Goal: Task Accomplishment & Management: Manage account settings

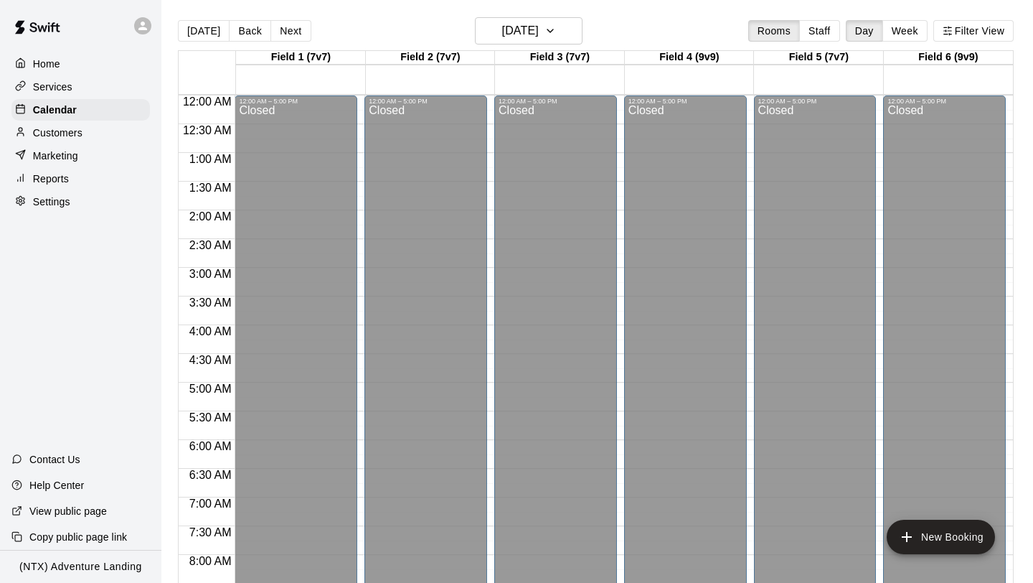
scroll to position [857, 0]
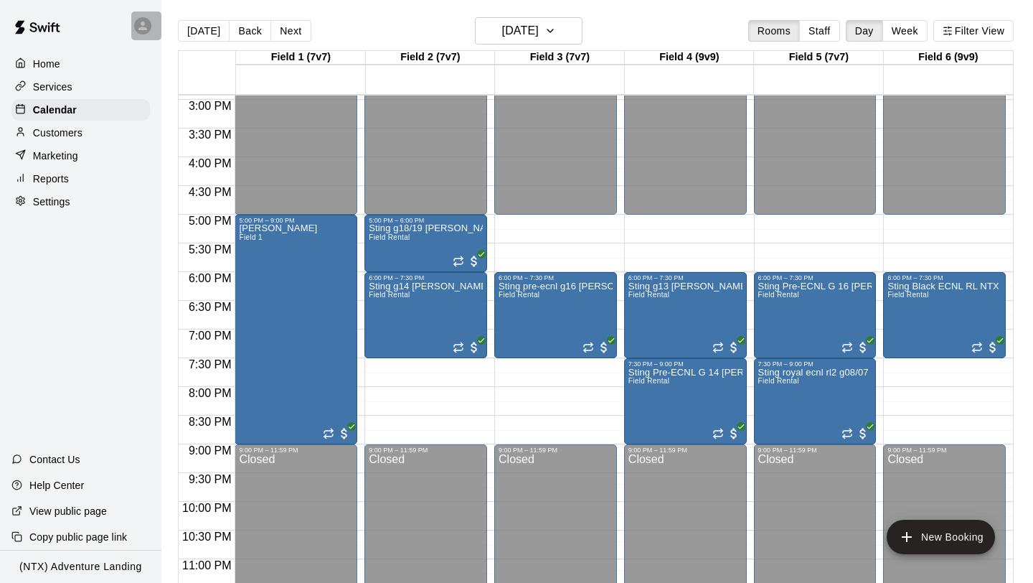
click at [142, 19] on icon at bounding box center [142, 25] width 13 height 13
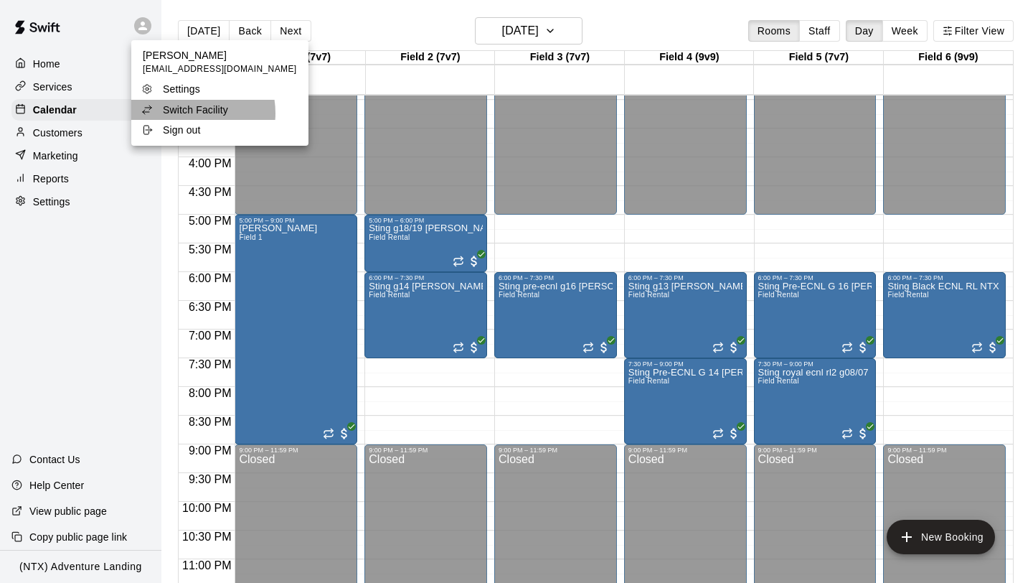
click at [186, 113] on p "Switch Facility" at bounding box center [195, 110] width 65 height 14
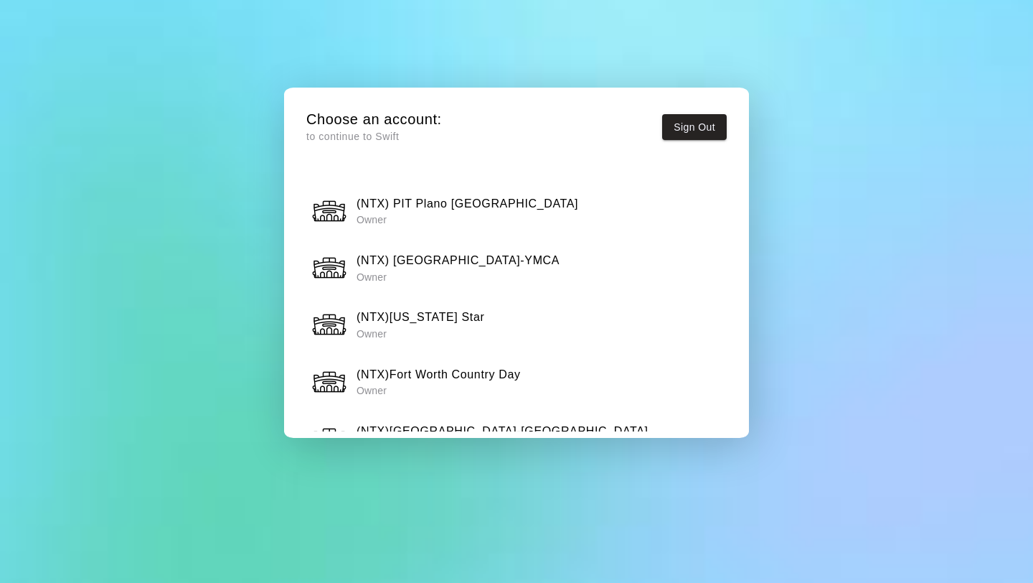
scroll to position [1398, 0]
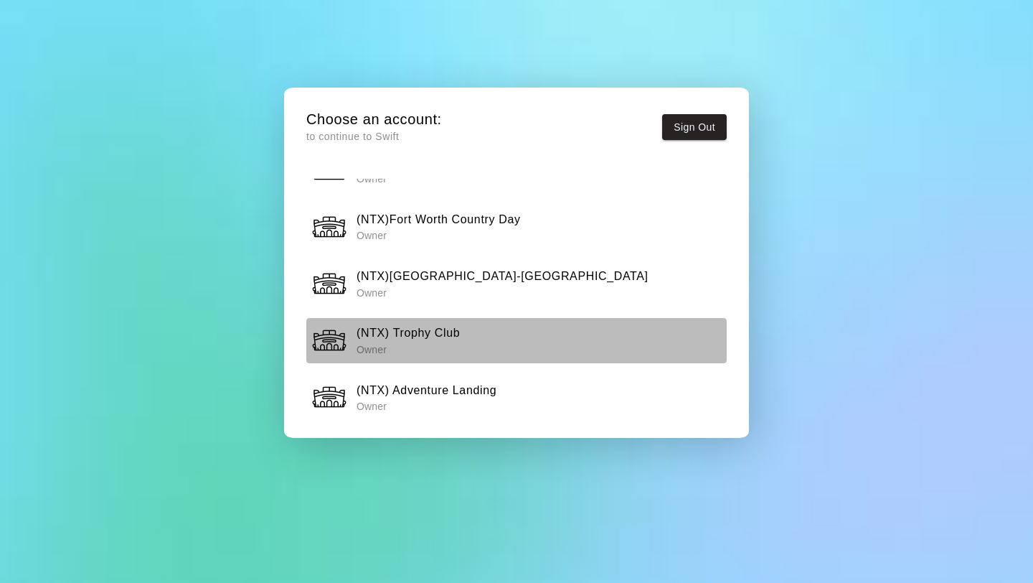
click at [437, 331] on h6 "(NTX) Trophy Club" at bounding box center [408, 333] width 103 height 19
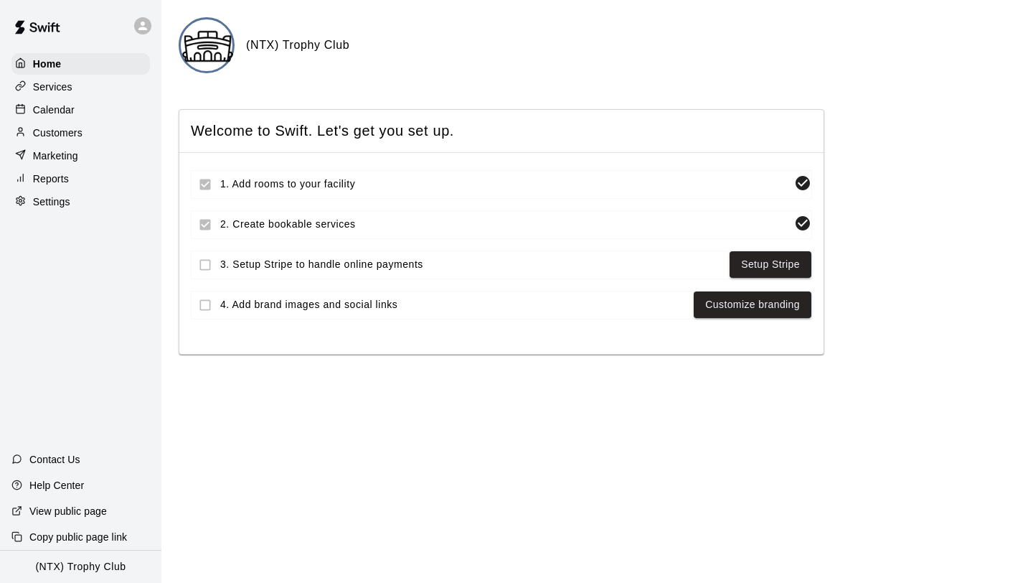
click at [54, 111] on p "Calendar" at bounding box center [54, 110] width 42 height 14
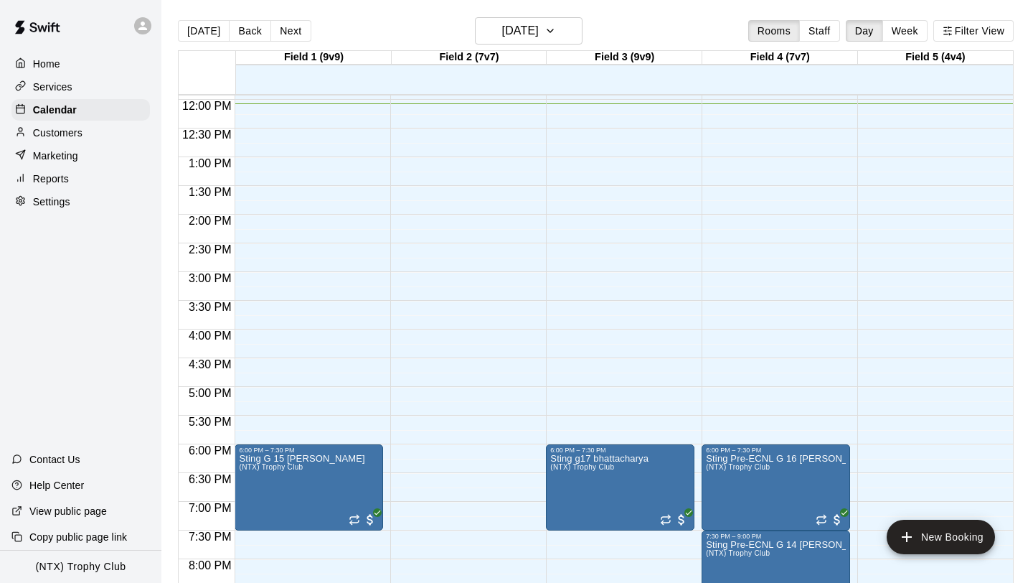
scroll to position [667, 0]
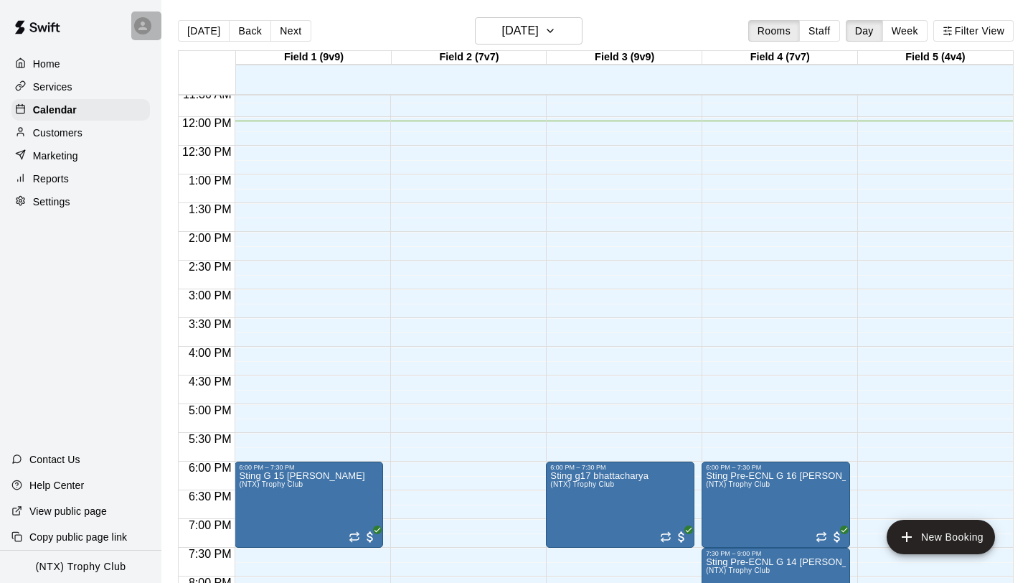
click at [145, 23] on icon at bounding box center [142, 25] width 13 height 13
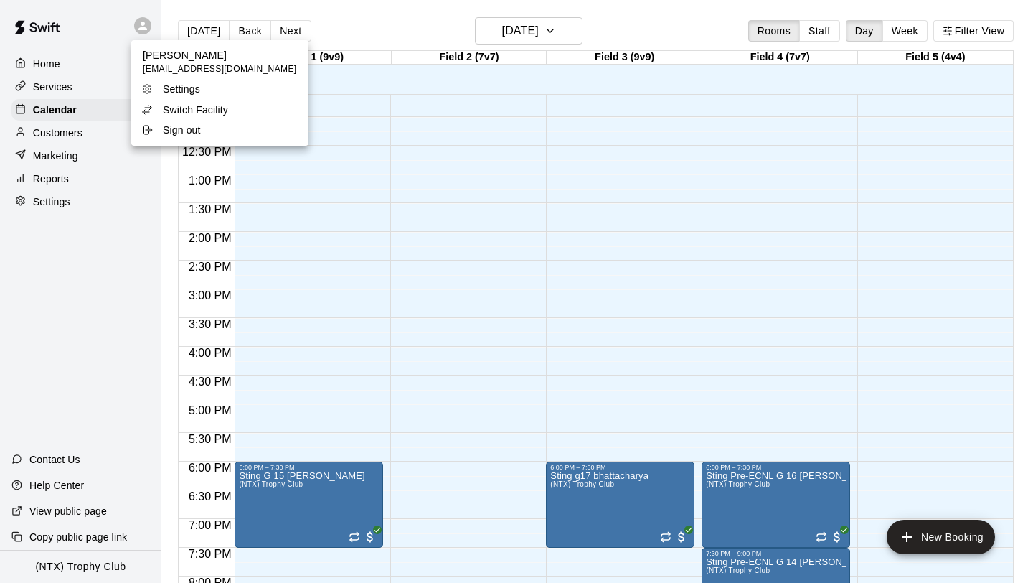
click at [181, 112] on p "Switch Facility" at bounding box center [195, 110] width 65 height 14
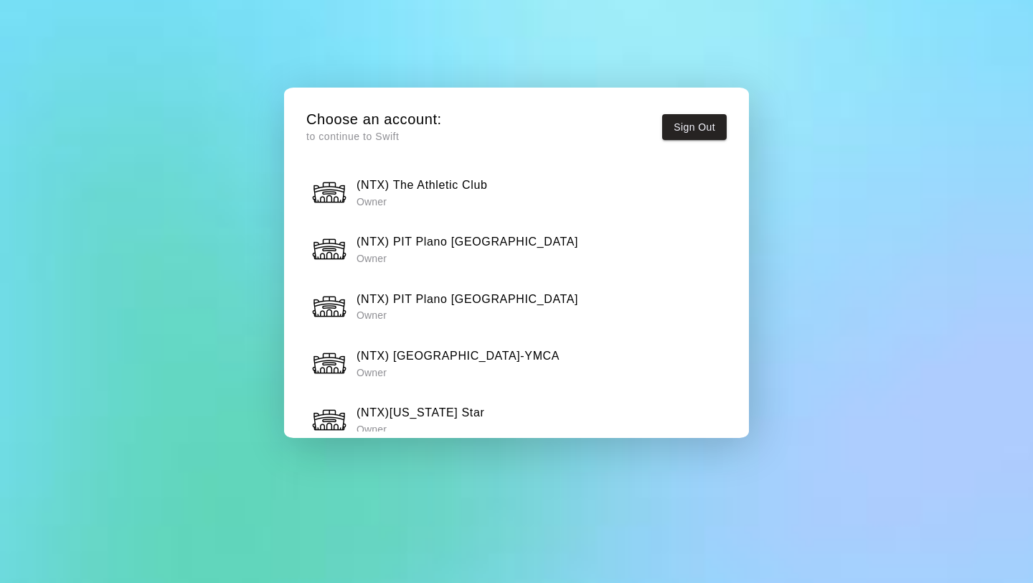
scroll to position [1398, 0]
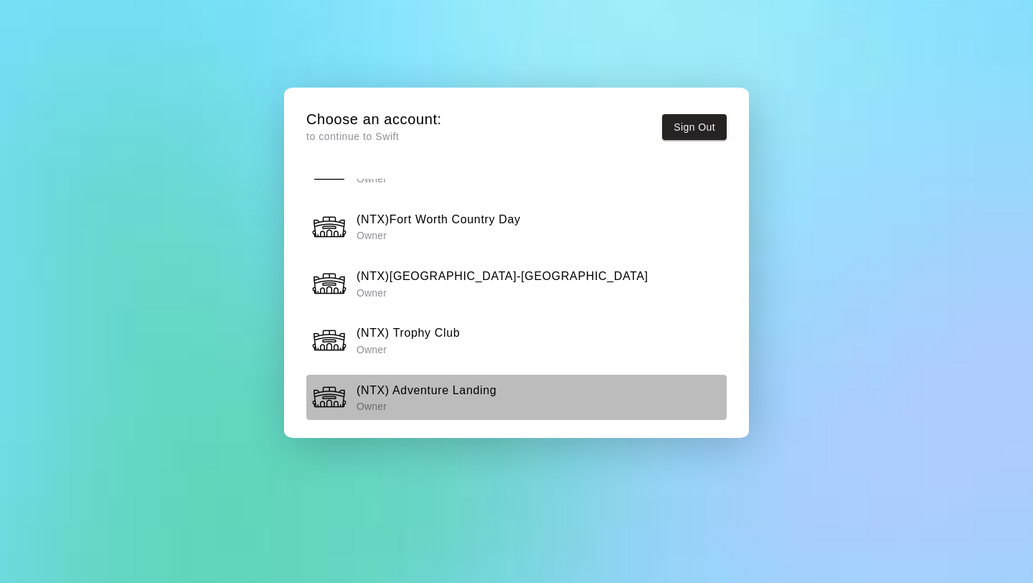
click at [436, 389] on h6 "(NTX) Adventure Landing" at bounding box center [427, 390] width 140 height 19
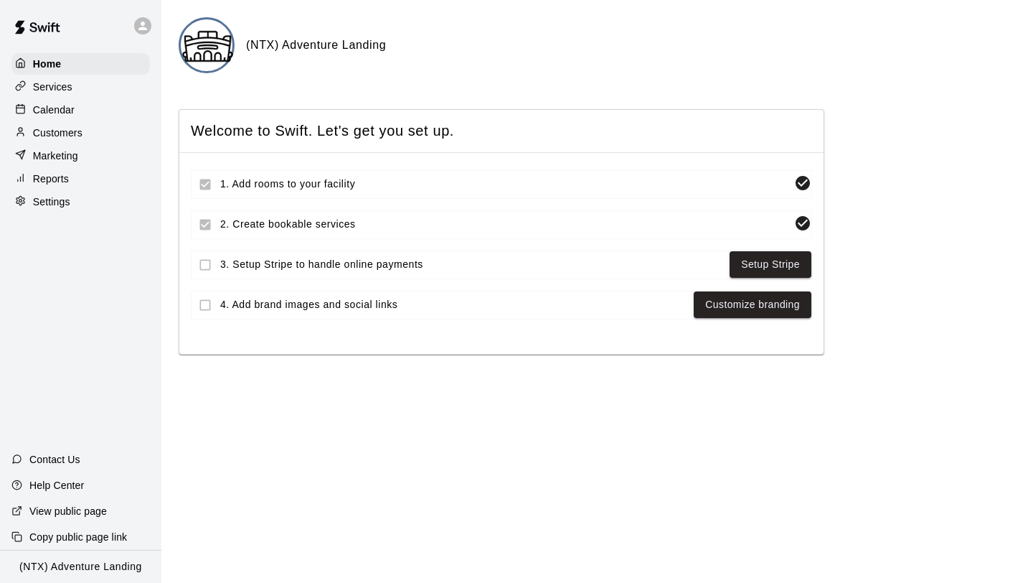
click at [69, 106] on p "Calendar" at bounding box center [54, 110] width 42 height 14
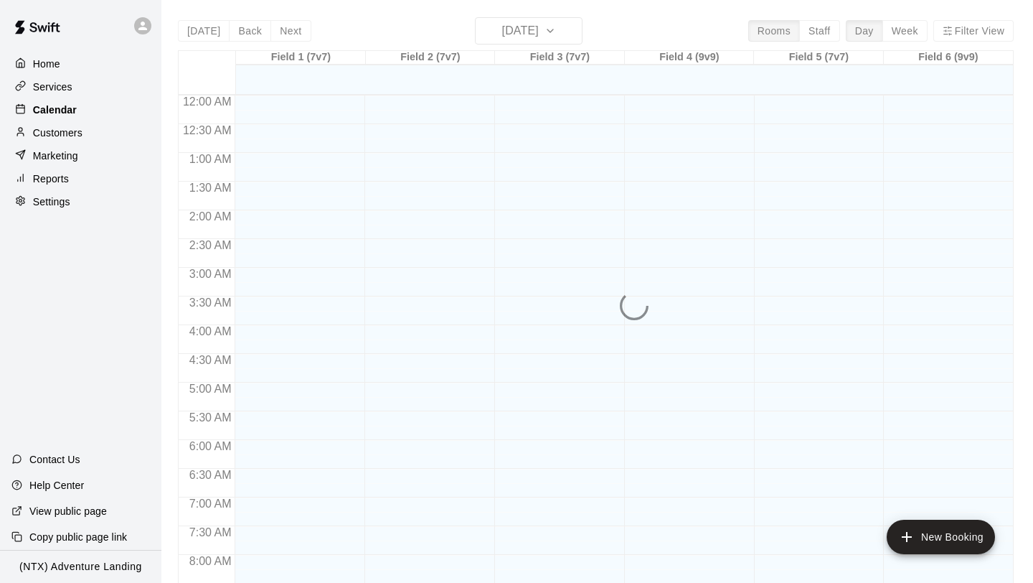
scroll to position [694, 0]
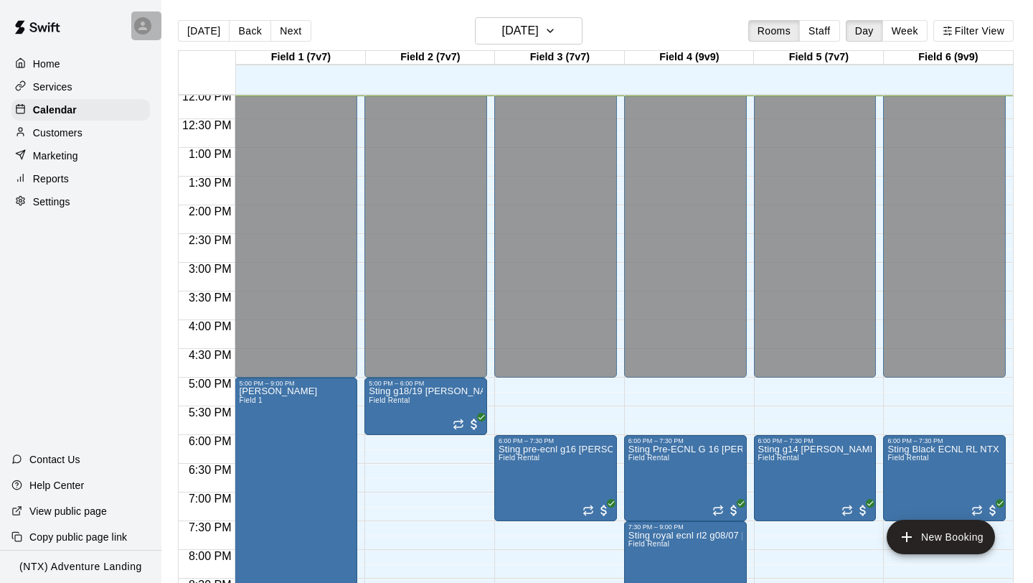
click at [153, 24] on div at bounding box center [146, 25] width 30 height 29
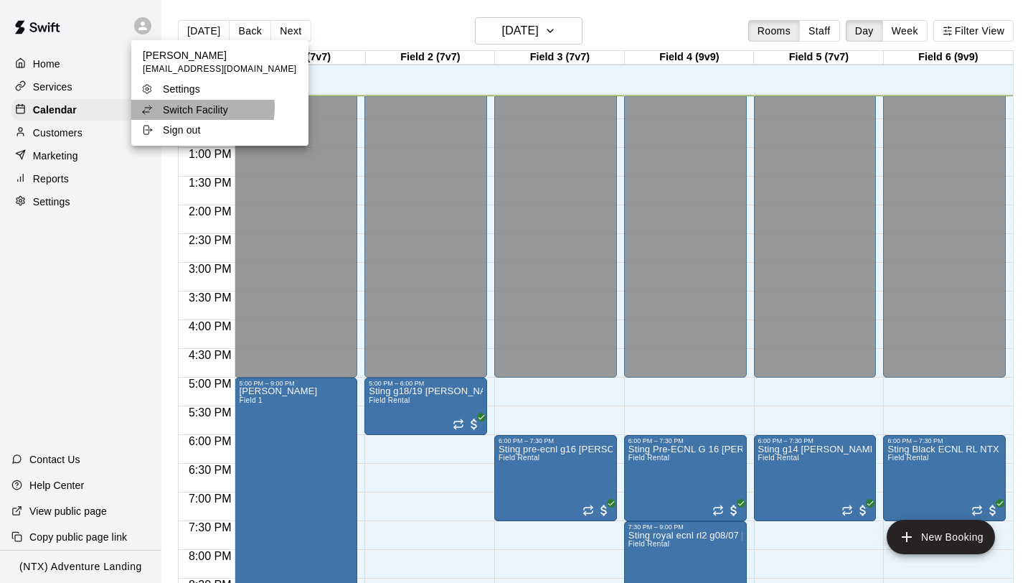
click at [191, 108] on p "Switch Facility" at bounding box center [195, 110] width 65 height 14
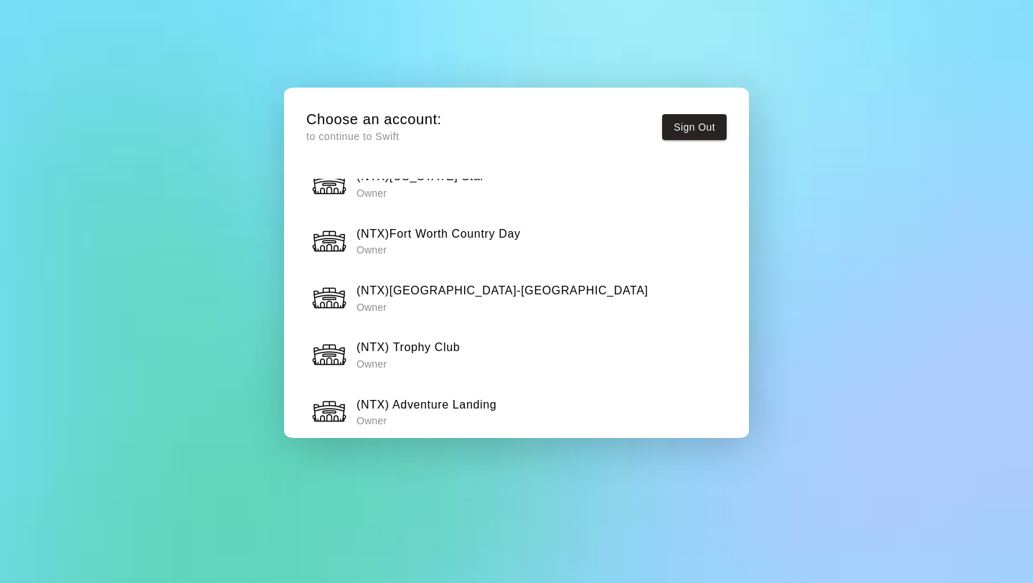
scroll to position [1398, 0]
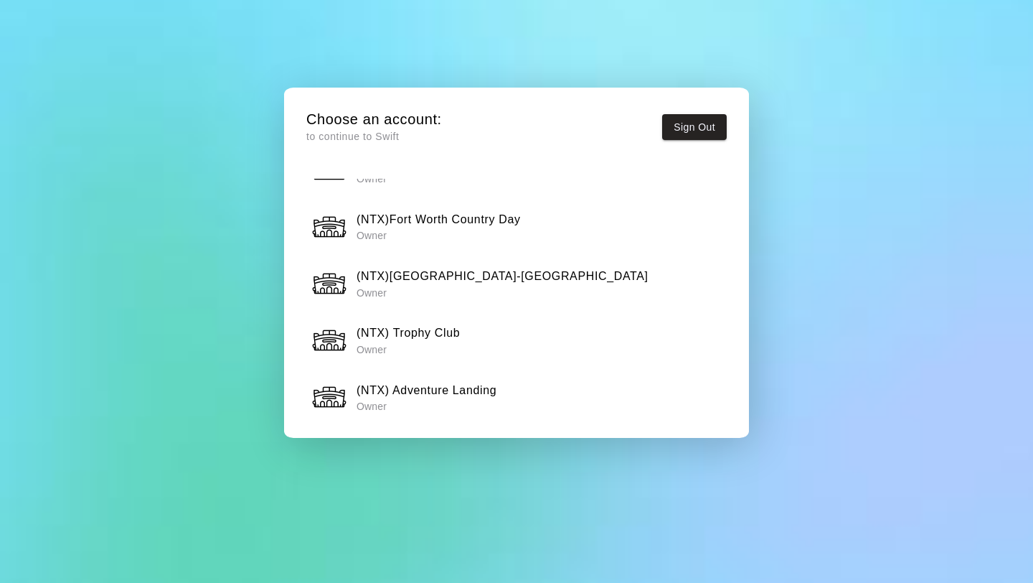
click at [465, 329] on div "(NTX) Trophy Club Owner" at bounding box center [516, 340] width 411 height 36
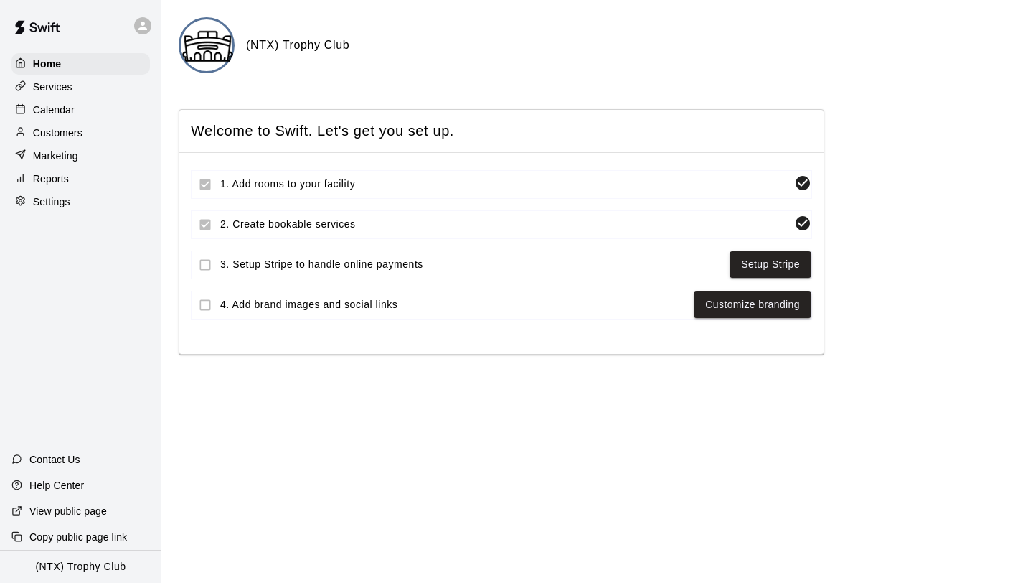
click at [49, 108] on p "Calendar" at bounding box center [54, 110] width 42 height 14
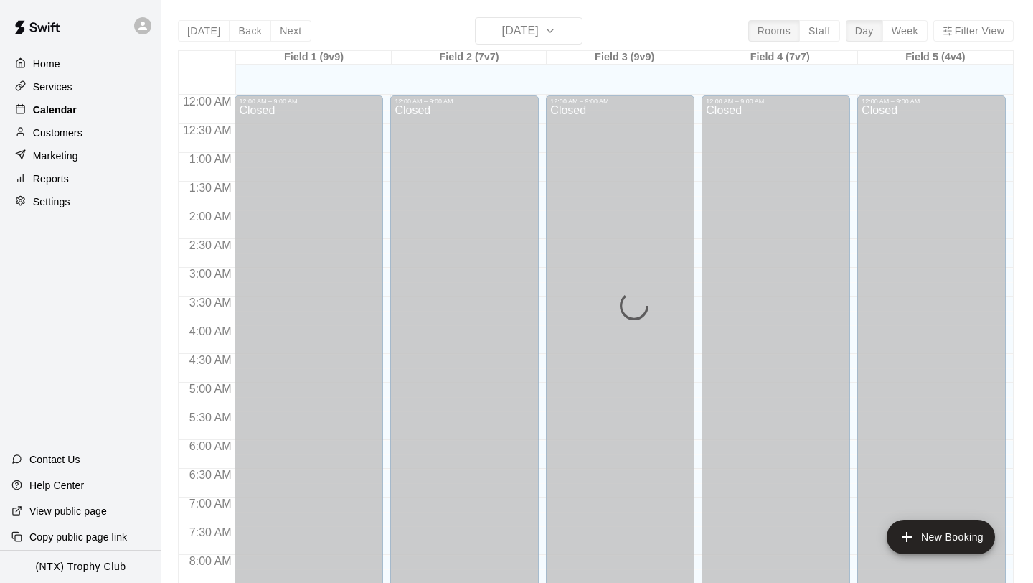
scroll to position [695, 0]
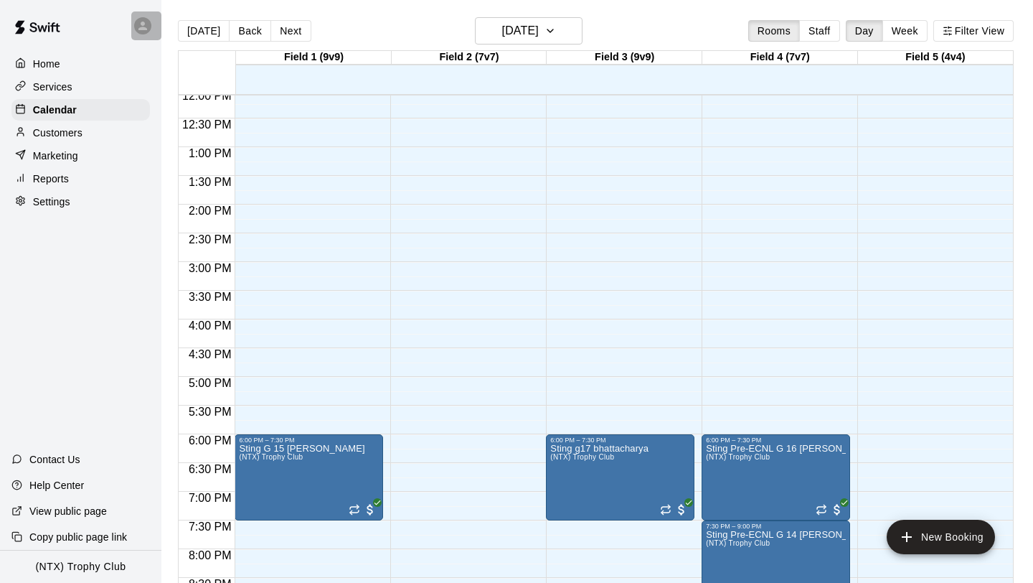
click at [145, 24] on icon at bounding box center [142, 25] width 13 height 13
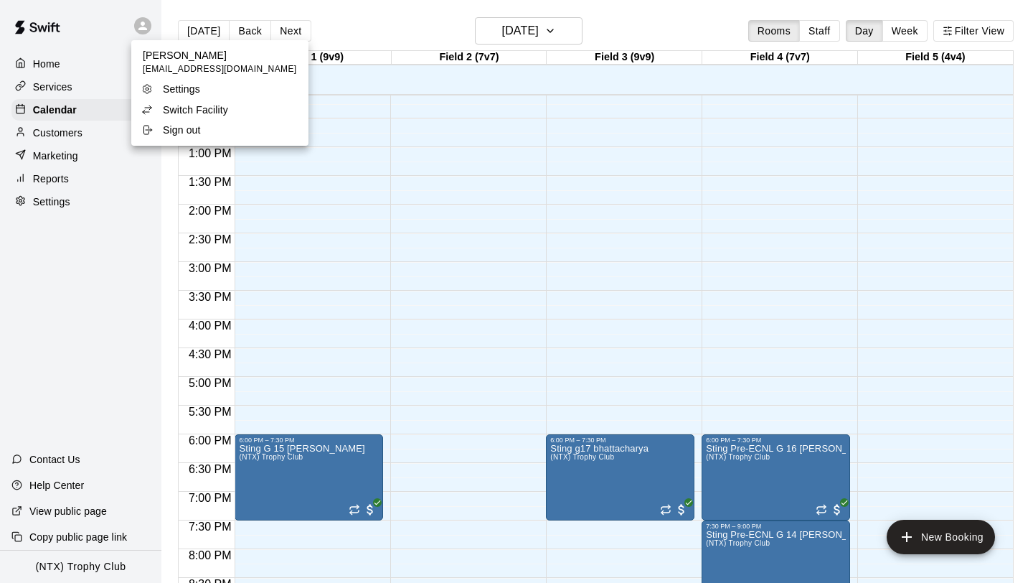
click at [182, 100] on li "Switch Facility" at bounding box center [219, 110] width 177 height 20
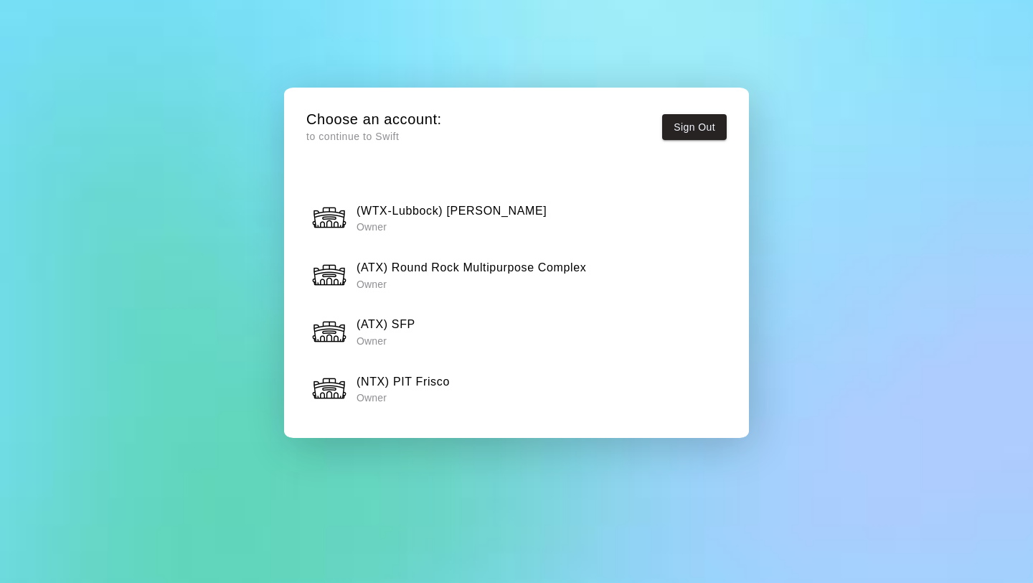
scroll to position [1398, 0]
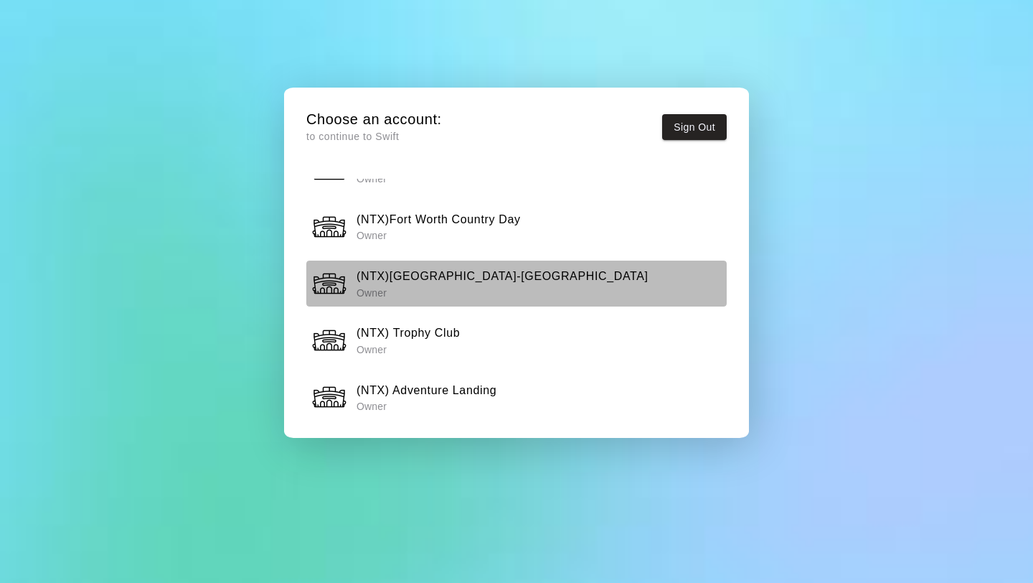
click at [473, 270] on h6 "(NTX)[GEOGRAPHIC_DATA]-[GEOGRAPHIC_DATA]" at bounding box center [503, 276] width 292 height 19
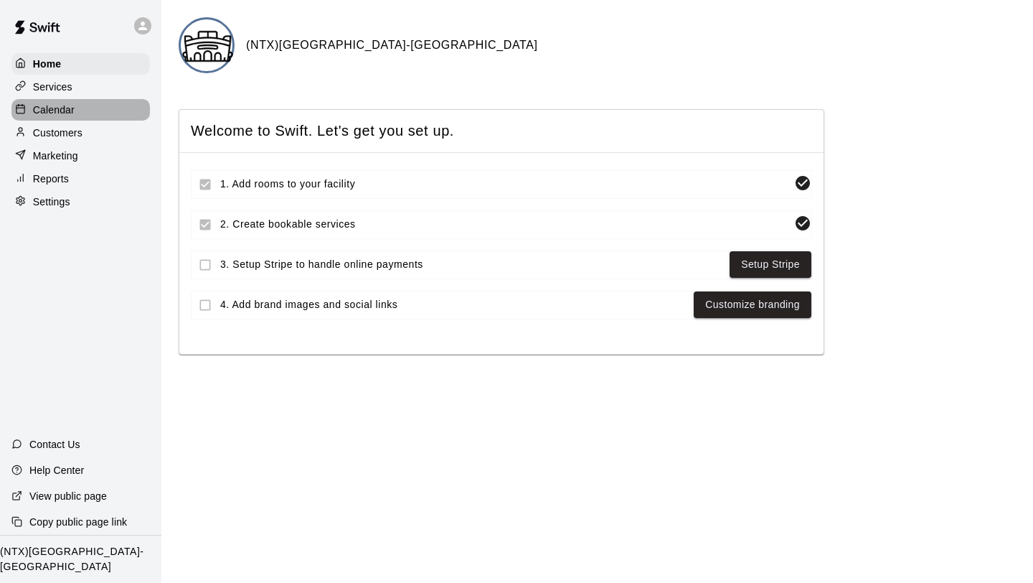
click at [70, 105] on p "Calendar" at bounding box center [54, 110] width 42 height 14
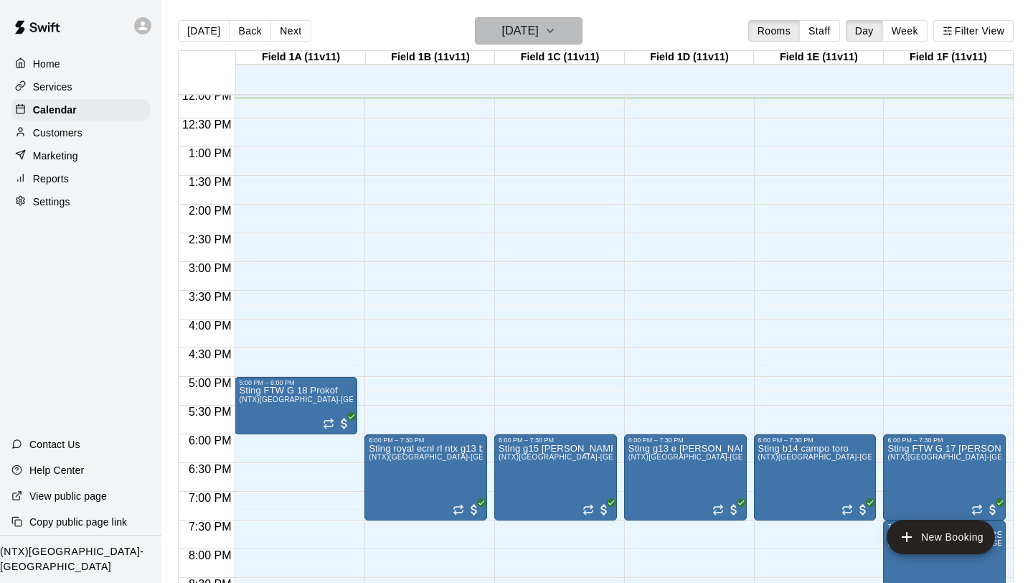
click at [556, 34] on icon "button" at bounding box center [550, 30] width 11 height 17
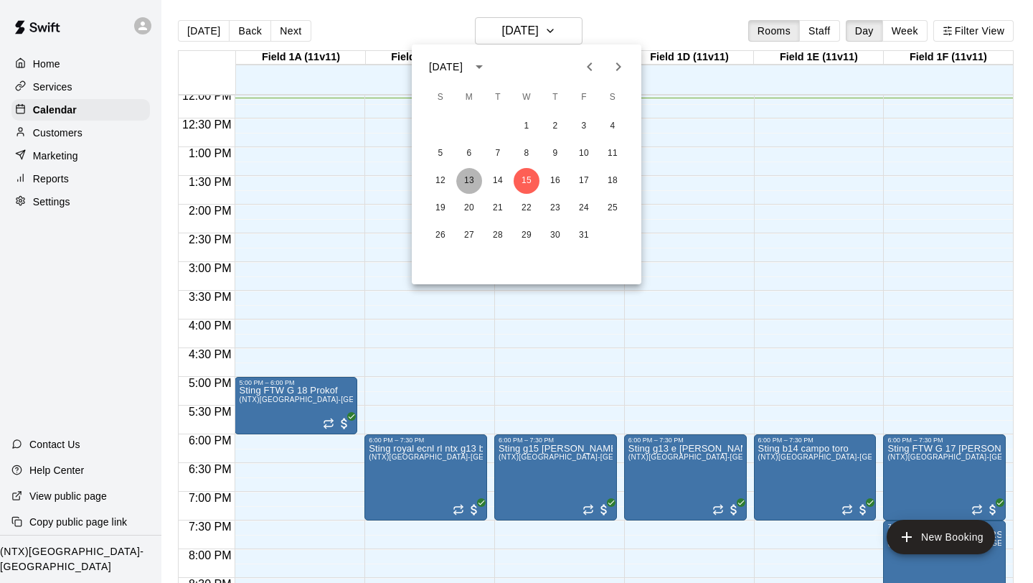
click at [475, 180] on button "13" at bounding box center [469, 181] width 26 height 26
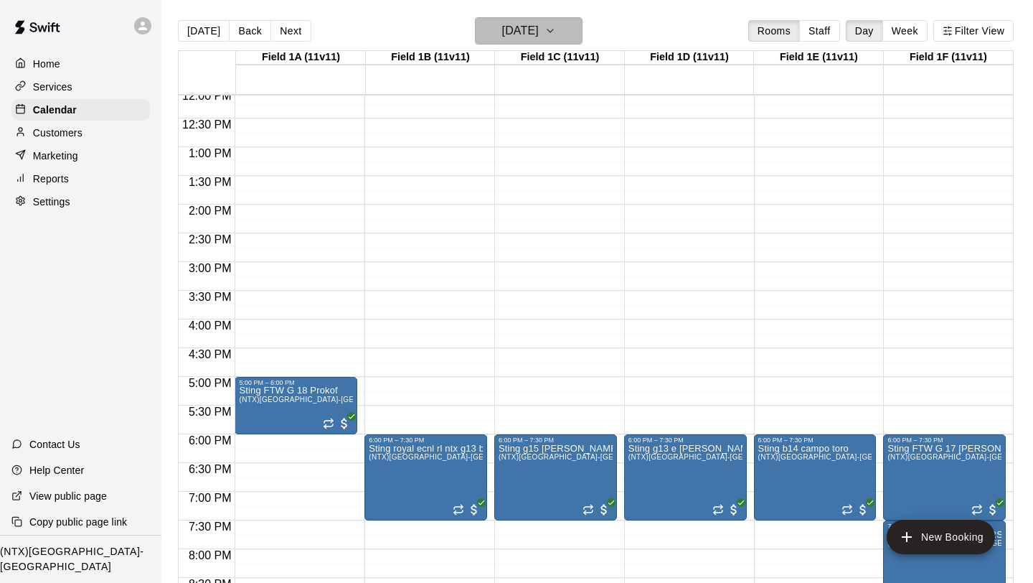
click at [556, 37] on icon "button" at bounding box center [550, 30] width 11 height 17
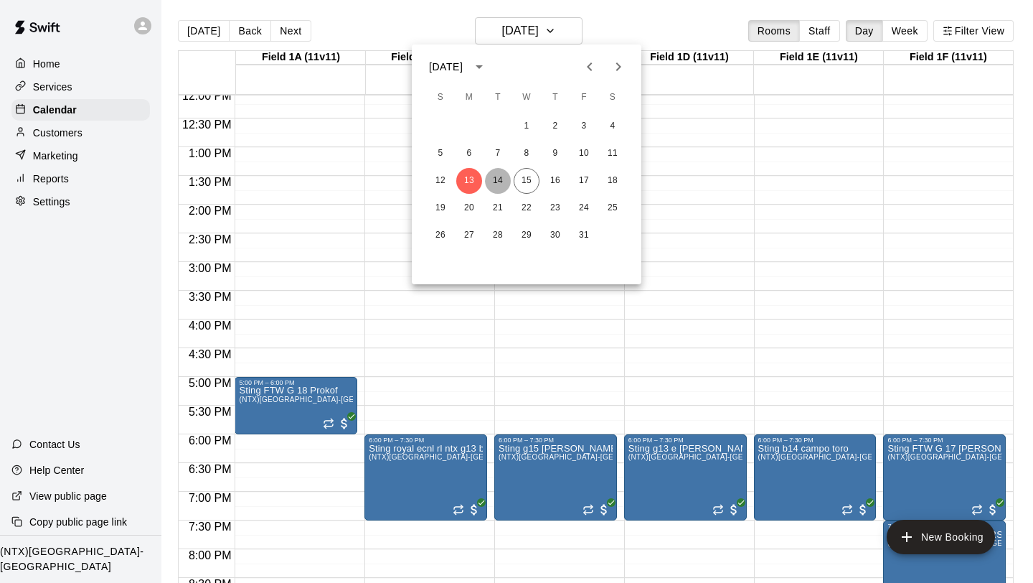
click at [504, 179] on button "14" at bounding box center [498, 181] width 26 height 26
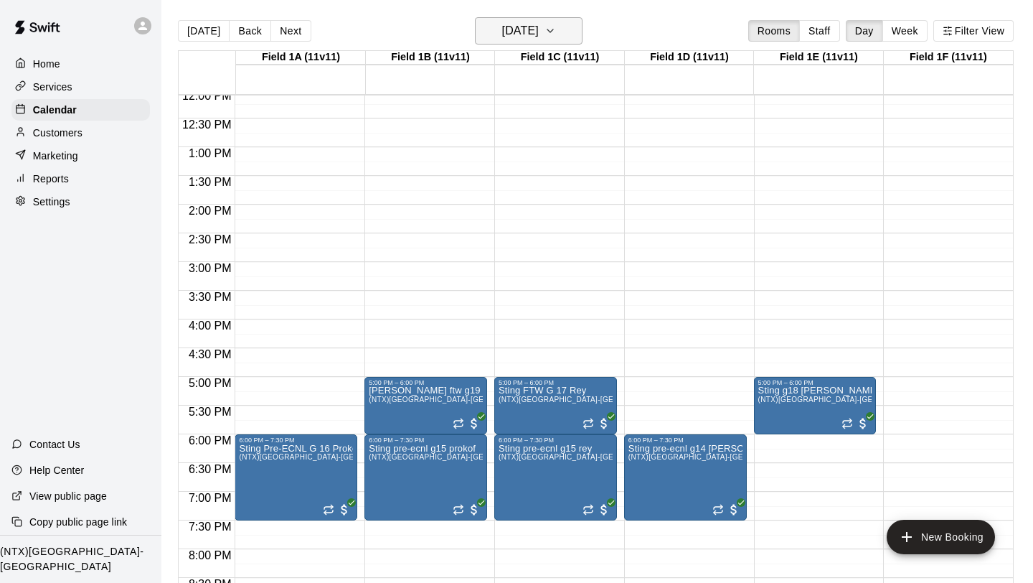
click at [556, 29] on icon "button" at bounding box center [550, 30] width 11 height 17
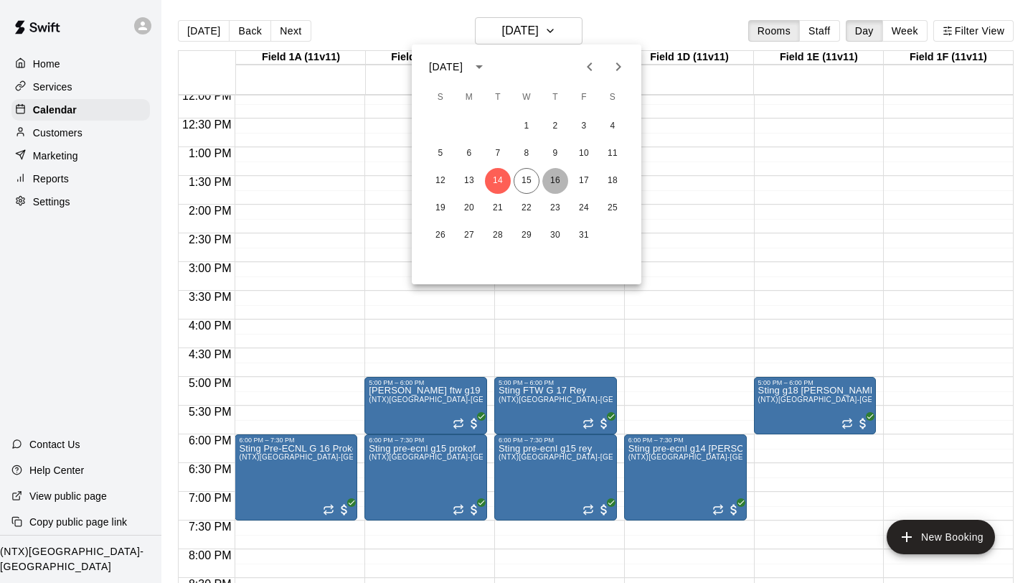
click at [553, 175] on button "16" at bounding box center [555, 181] width 26 height 26
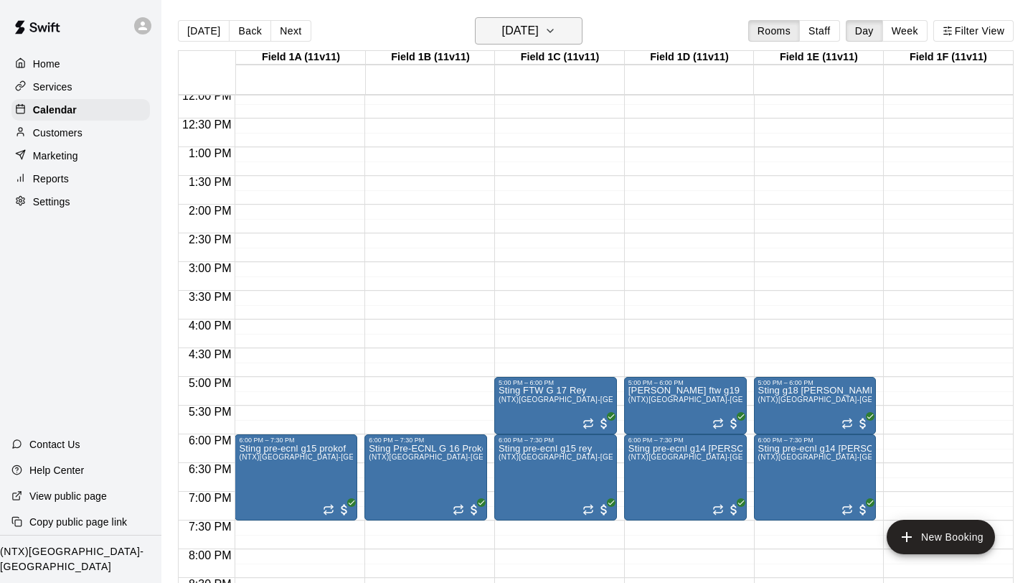
click at [556, 30] on icon "button" at bounding box center [550, 30] width 11 height 17
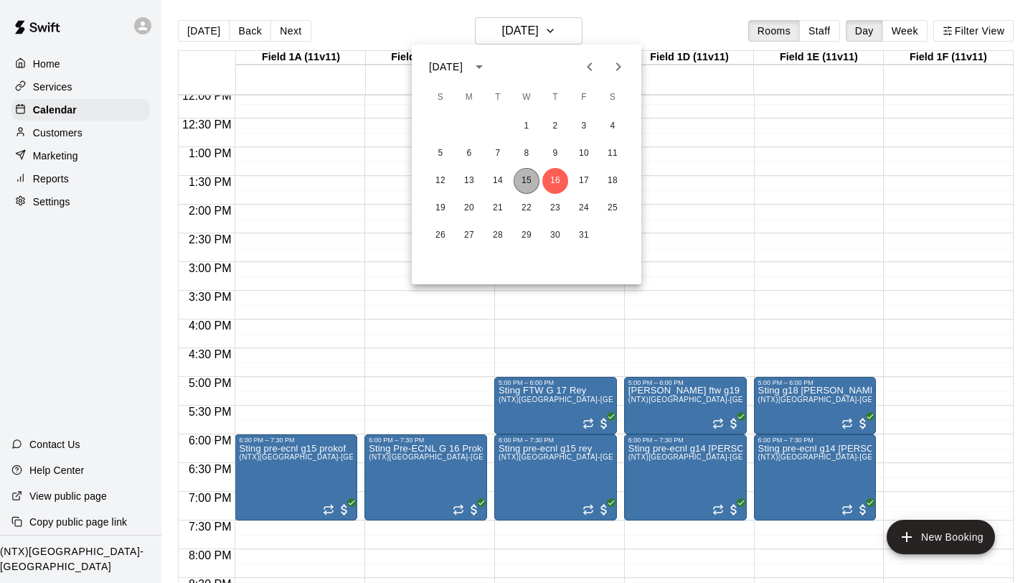
click at [528, 186] on button "15" at bounding box center [527, 181] width 26 height 26
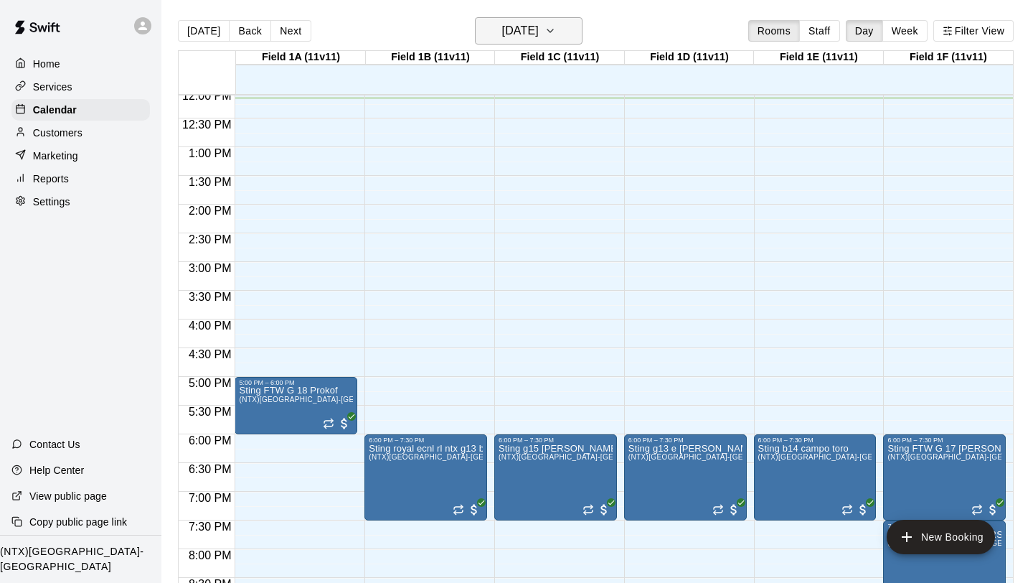
click at [556, 27] on icon "button" at bounding box center [550, 30] width 11 height 17
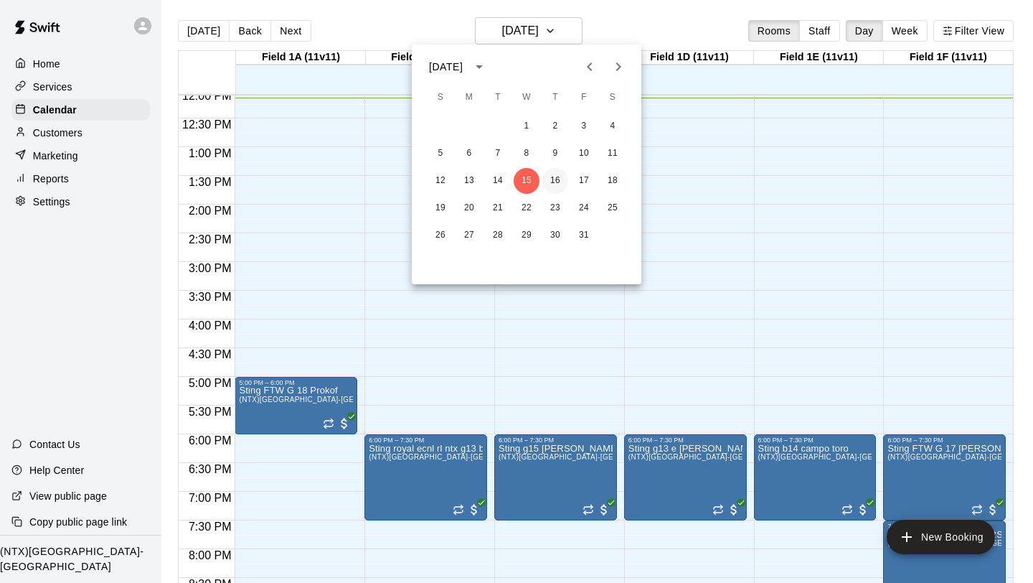
click at [552, 187] on button "16" at bounding box center [555, 181] width 26 height 26
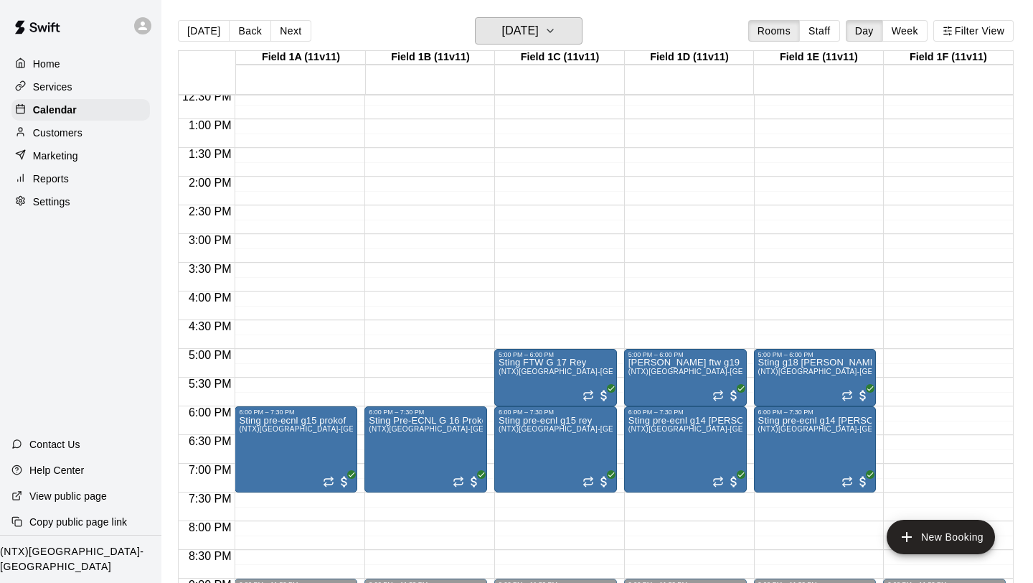
scroll to position [726, 0]
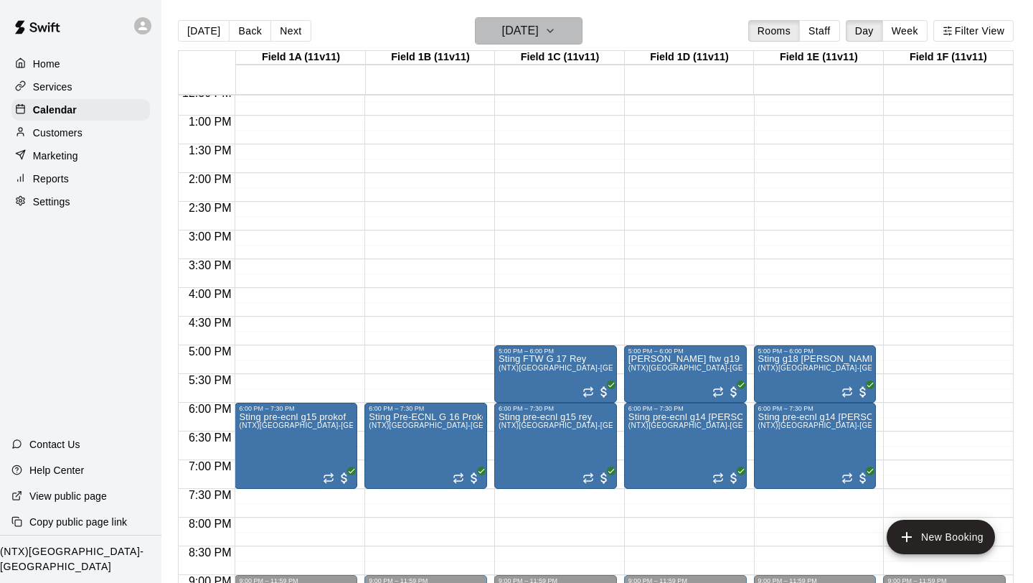
click at [556, 30] on icon "button" at bounding box center [550, 30] width 11 height 17
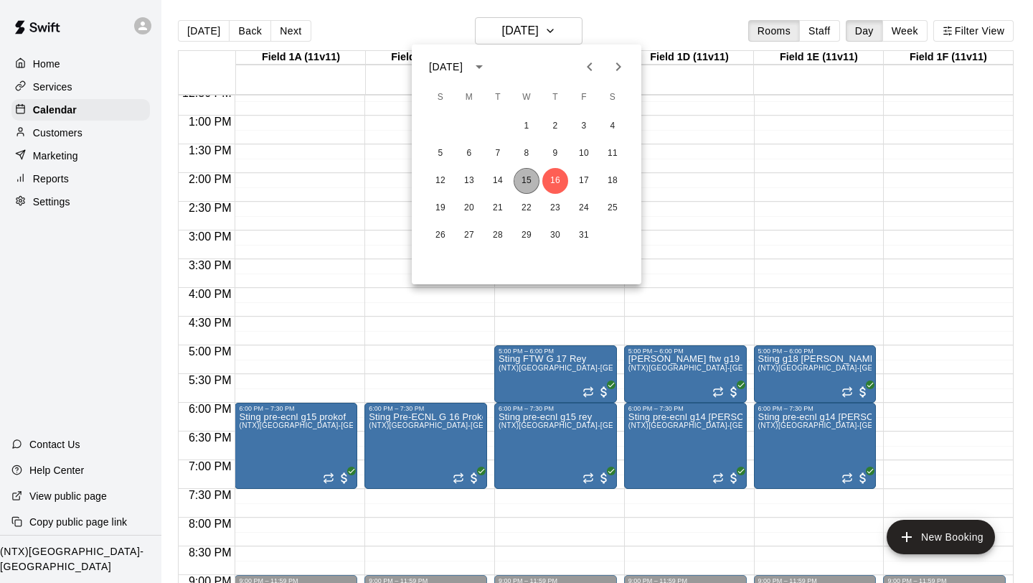
click at [529, 173] on button "15" at bounding box center [527, 181] width 26 height 26
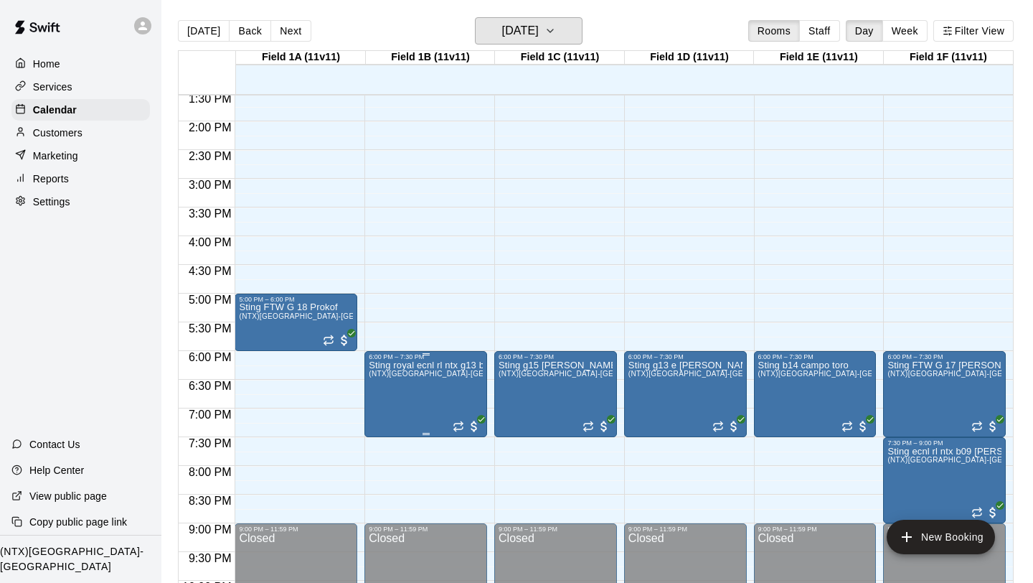
scroll to position [780, 0]
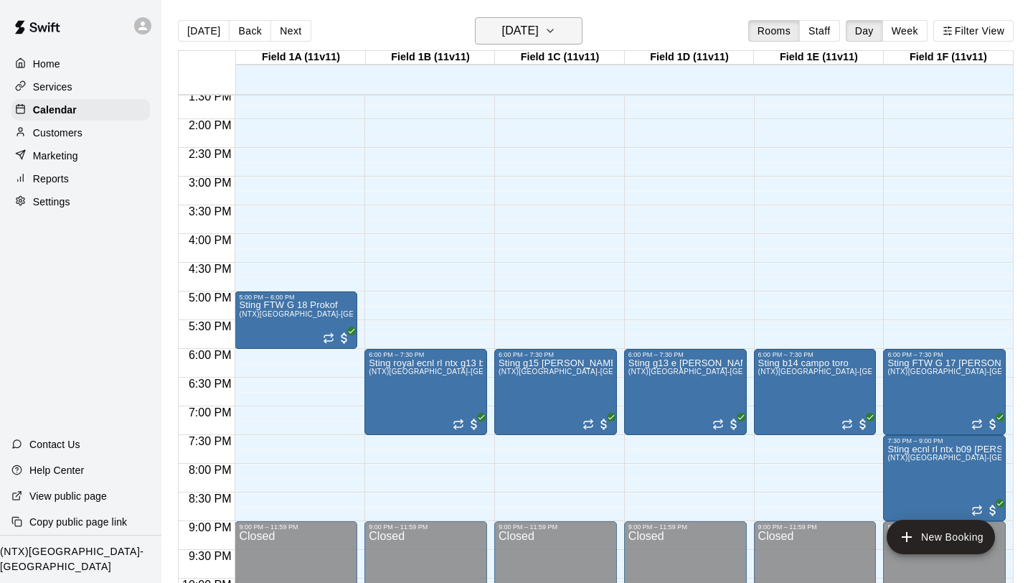
click at [556, 39] on icon "button" at bounding box center [550, 30] width 11 height 17
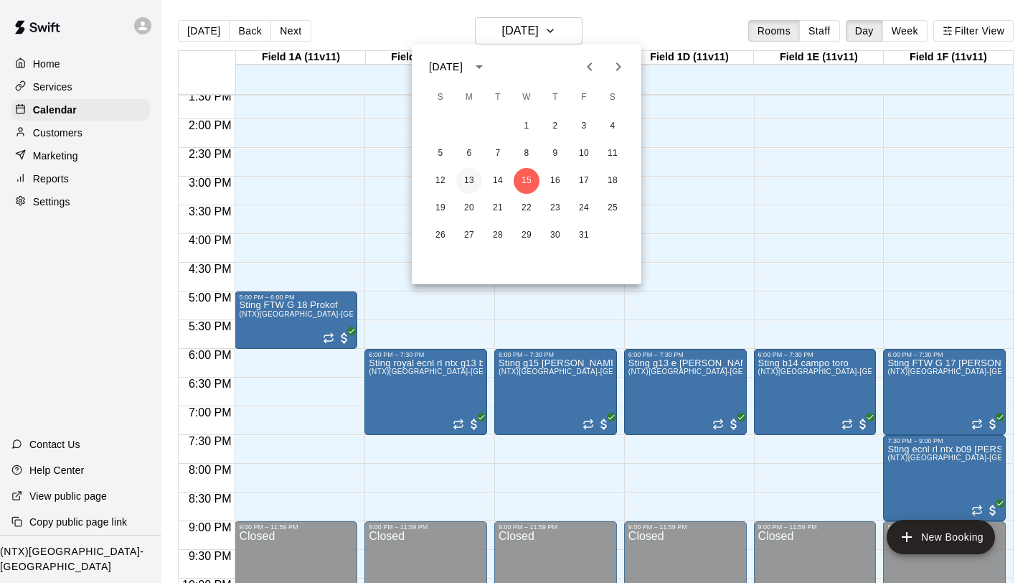
click at [469, 182] on button "13" at bounding box center [469, 181] width 26 height 26
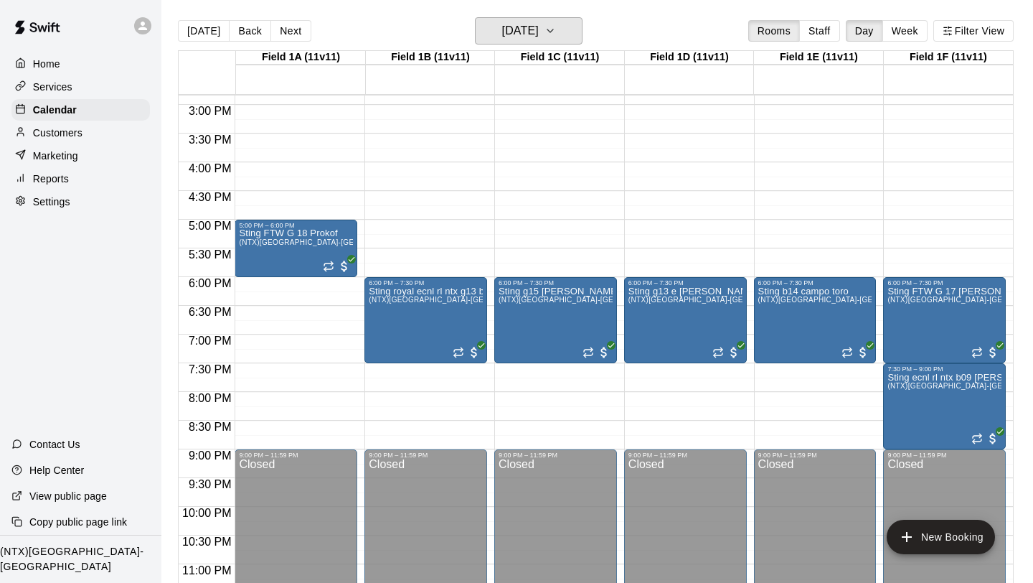
scroll to position [854, 0]
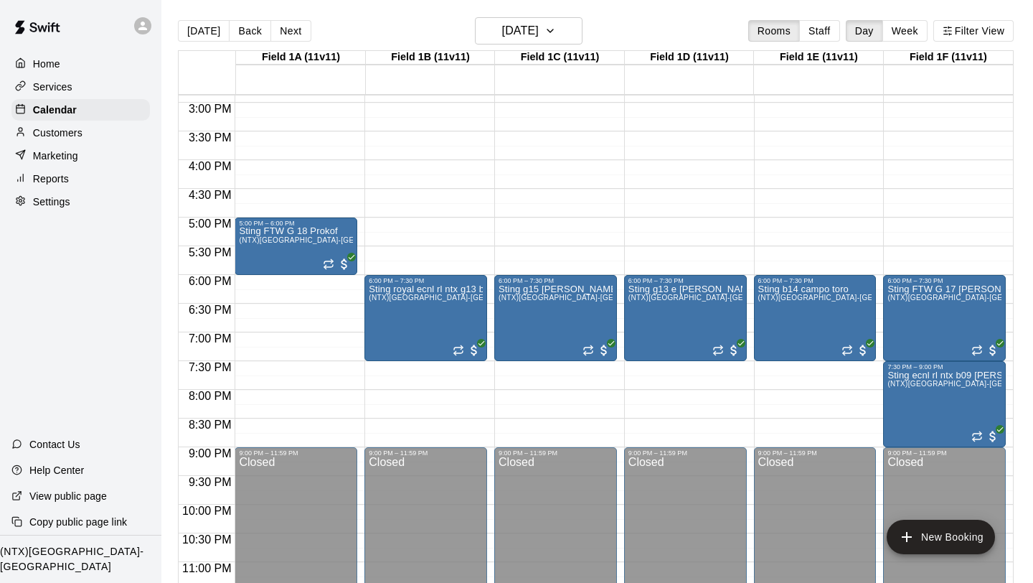
click at [138, 22] on icon at bounding box center [142, 25] width 13 height 13
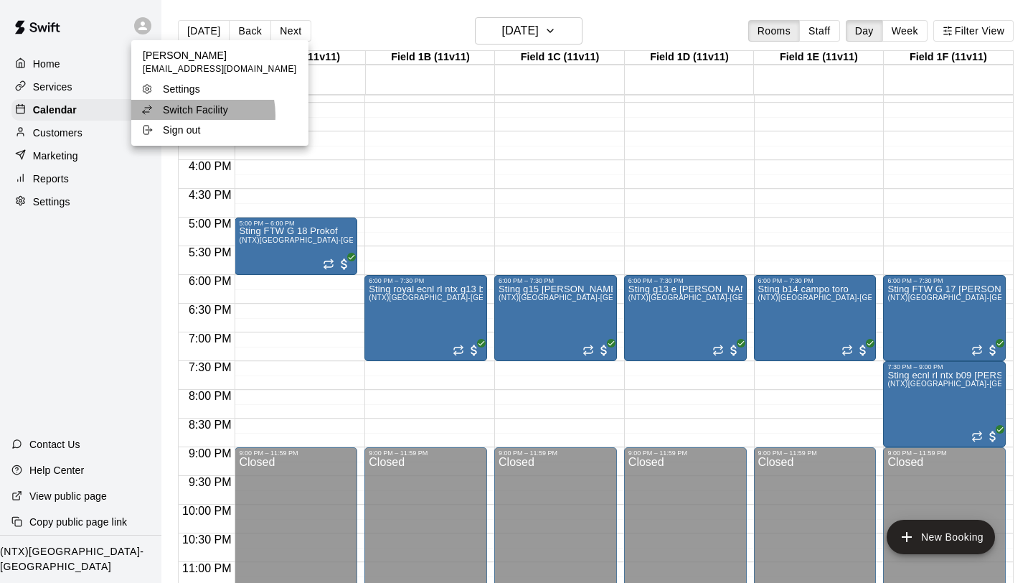
click at [192, 116] on p "Switch Facility" at bounding box center [195, 110] width 65 height 14
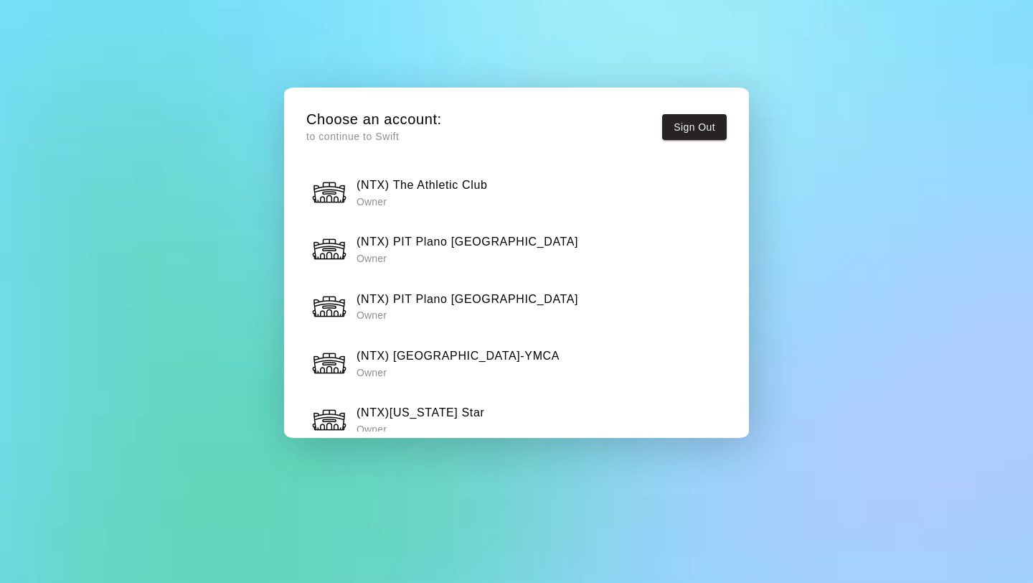
scroll to position [1161, 0]
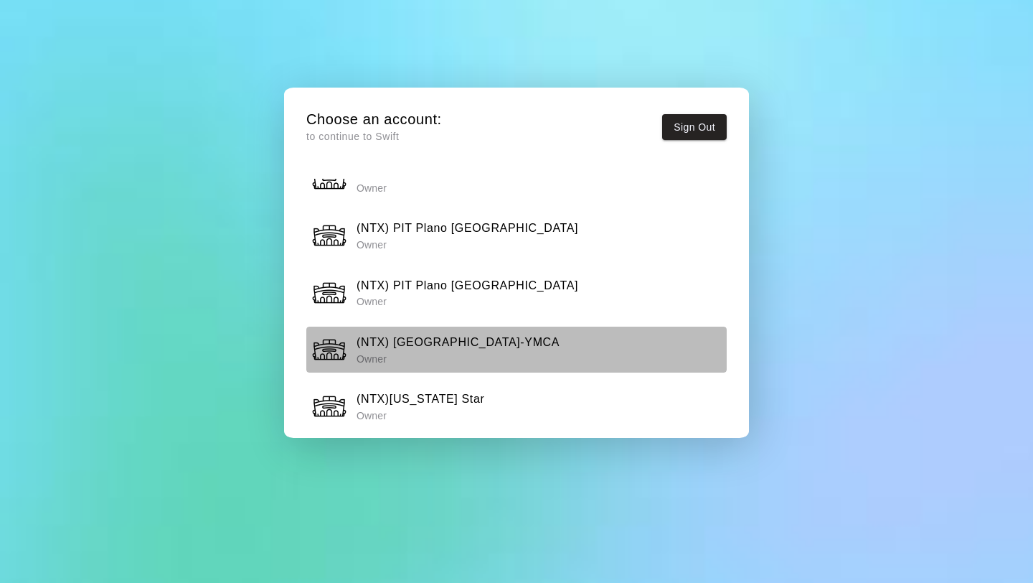
click at [519, 353] on div "(NTX) Flower Mound-YMCA Owner" at bounding box center [516, 349] width 411 height 36
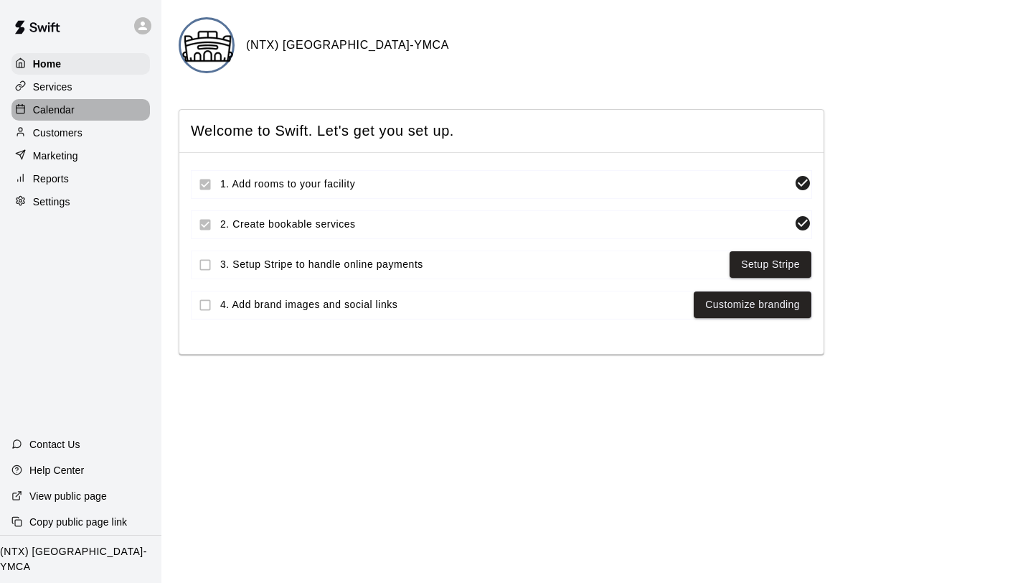
click at [63, 106] on p "Calendar" at bounding box center [54, 110] width 42 height 14
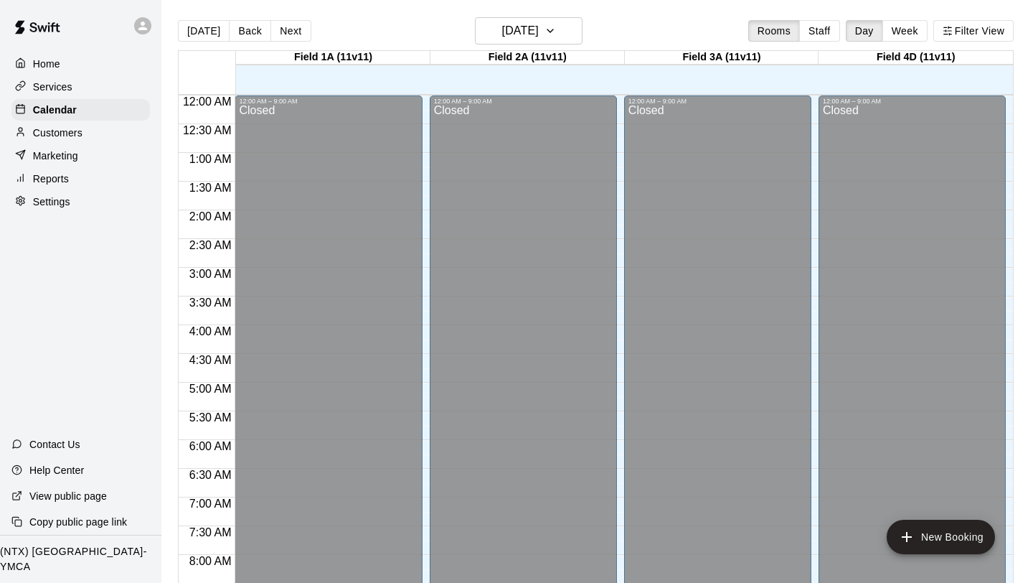
scroll to position [699, 0]
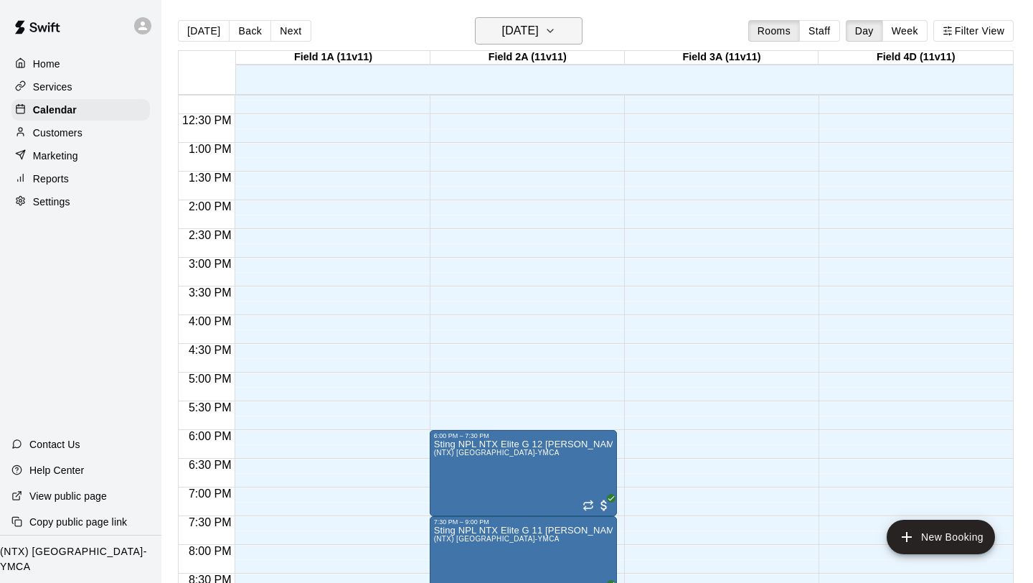
click at [583, 38] on button "[DATE]" at bounding box center [529, 30] width 108 height 27
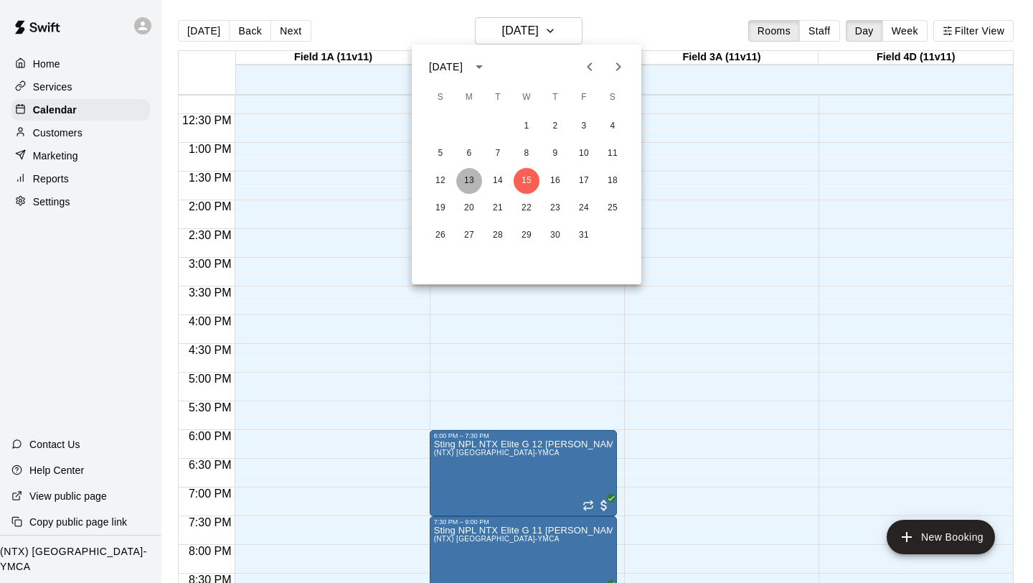
click at [474, 174] on button "13" at bounding box center [469, 181] width 26 height 26
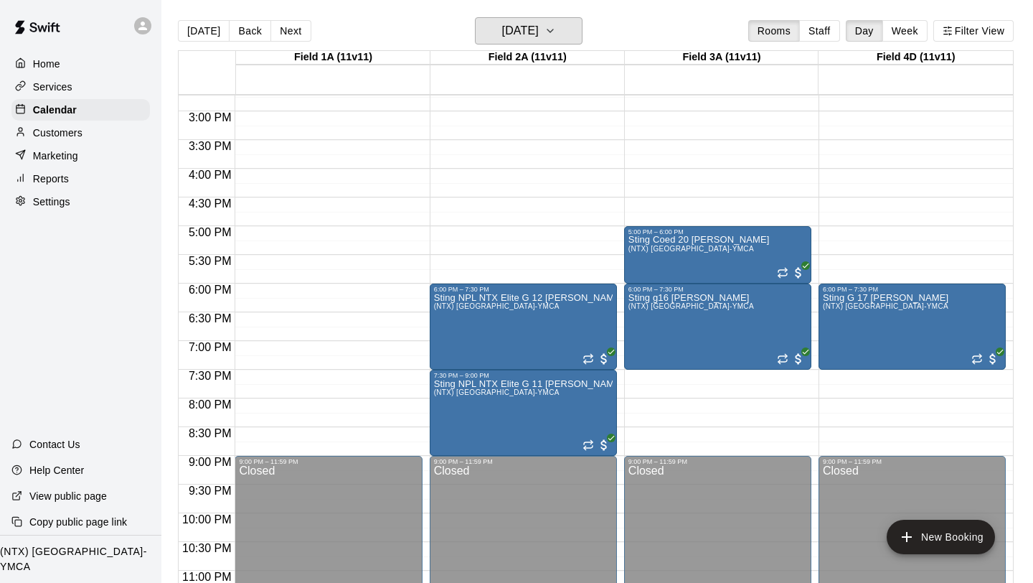
scroll to position [847, 0]
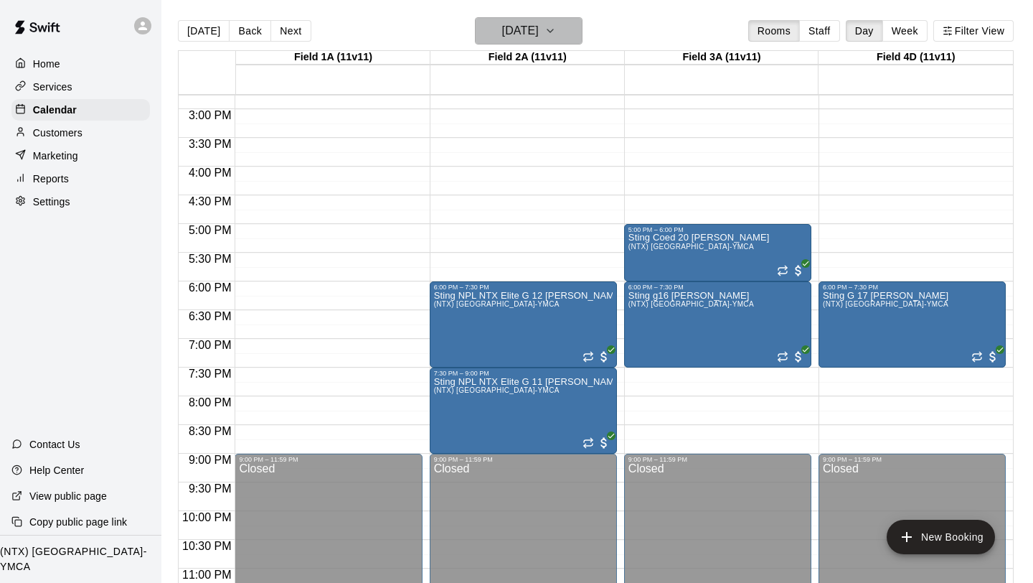
click at [556, 31] on icon "button" at bounding box center [550, 30] width 11 height 17
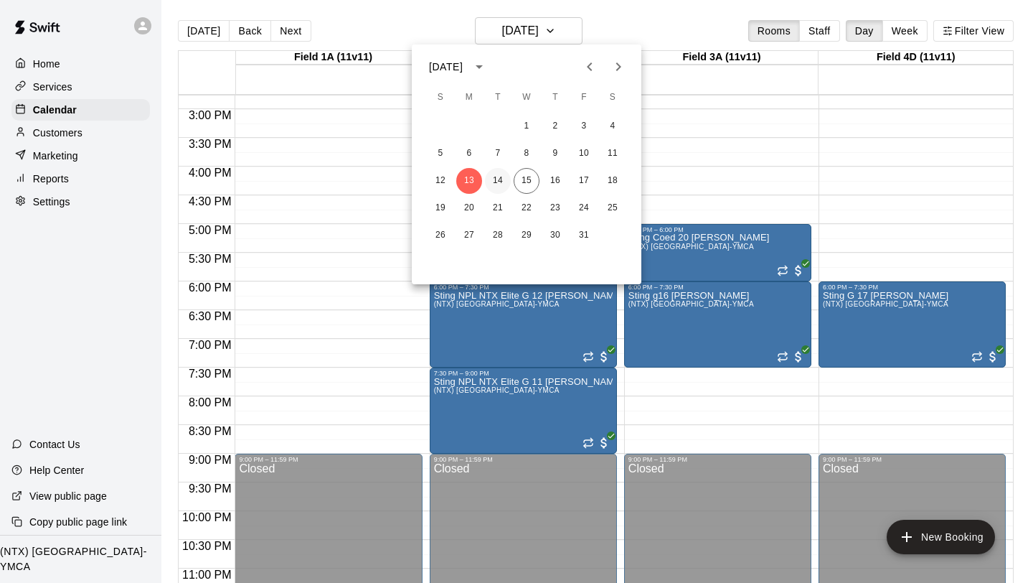
click at [494, 175] on button "14" at bounding box center [498, 181] width 26 height 26
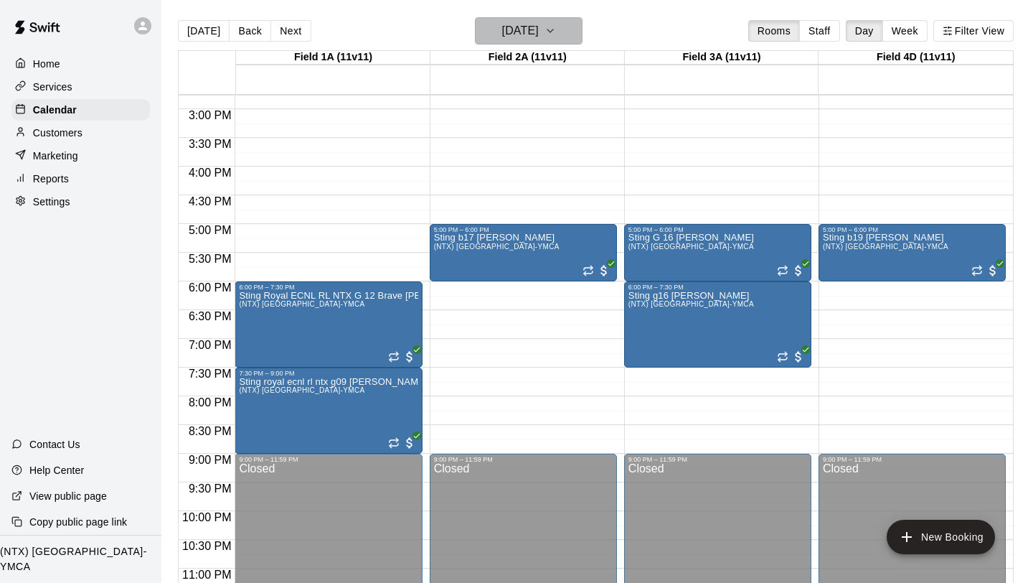
click at [556, 25] on icon "button" at bounding box center [550, 30] width 11 height 17
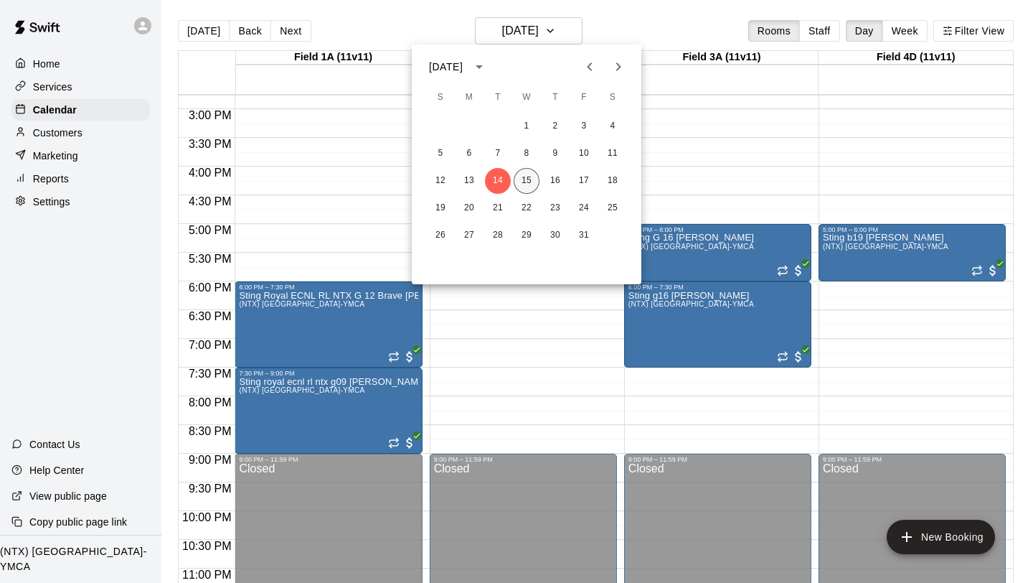
click at [535, 182] on button "15" at bounding box center [527, 181] width 26 height 26
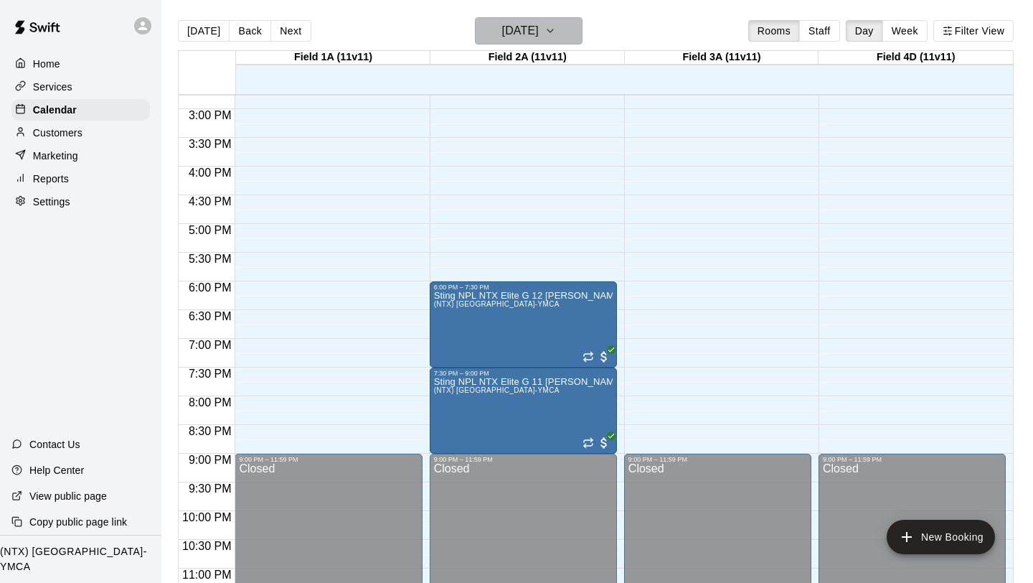
click at [583, 29] on button "[DATE]" at bounding box center [529, 30] width 108 height 27
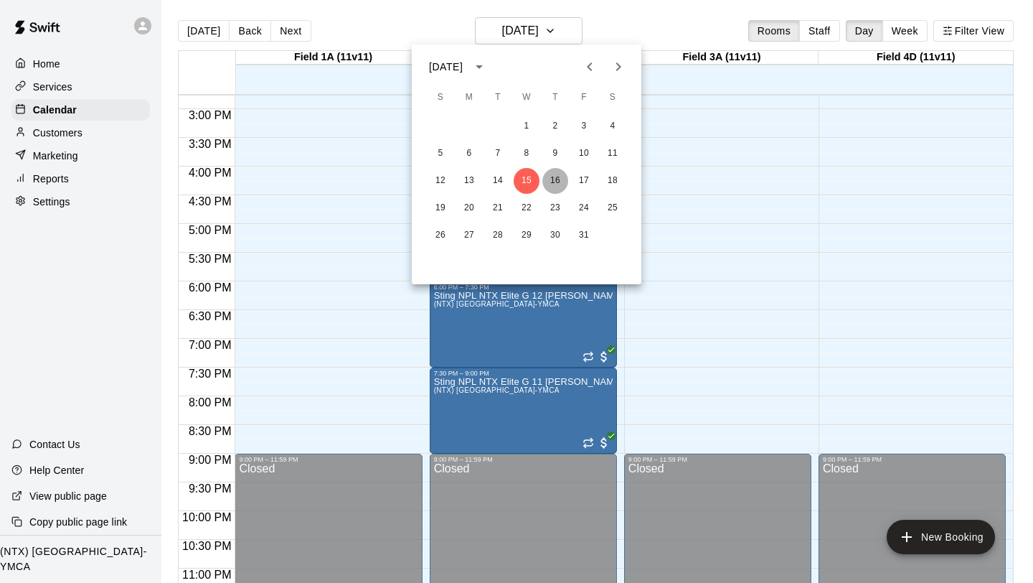
click at [552, 186] on button "16" at bounding box center [555, 181] width 26 height 26
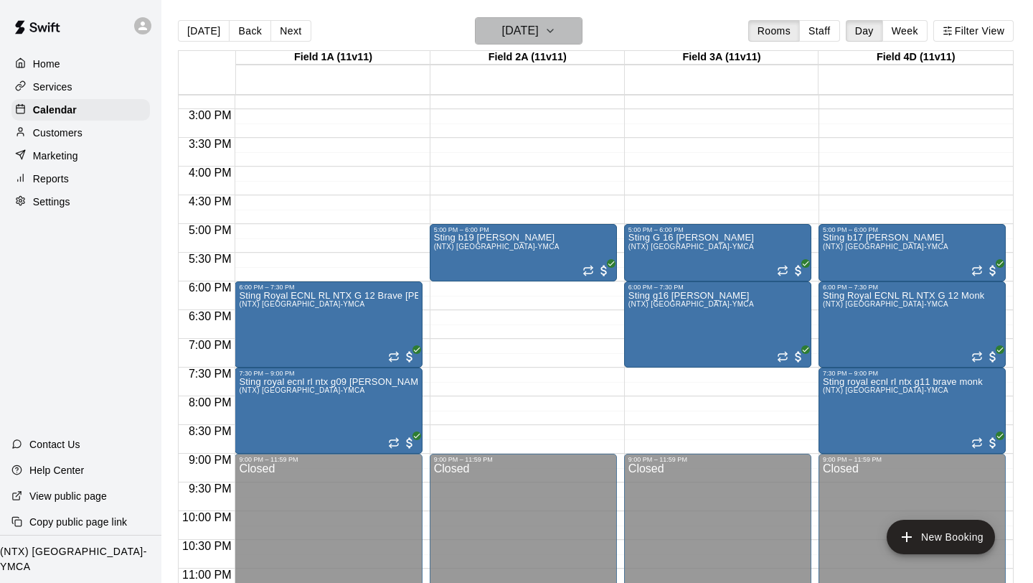
click at [579, 34] on button "[DATE]" at bounding box center [529, 30] width 108 height 27
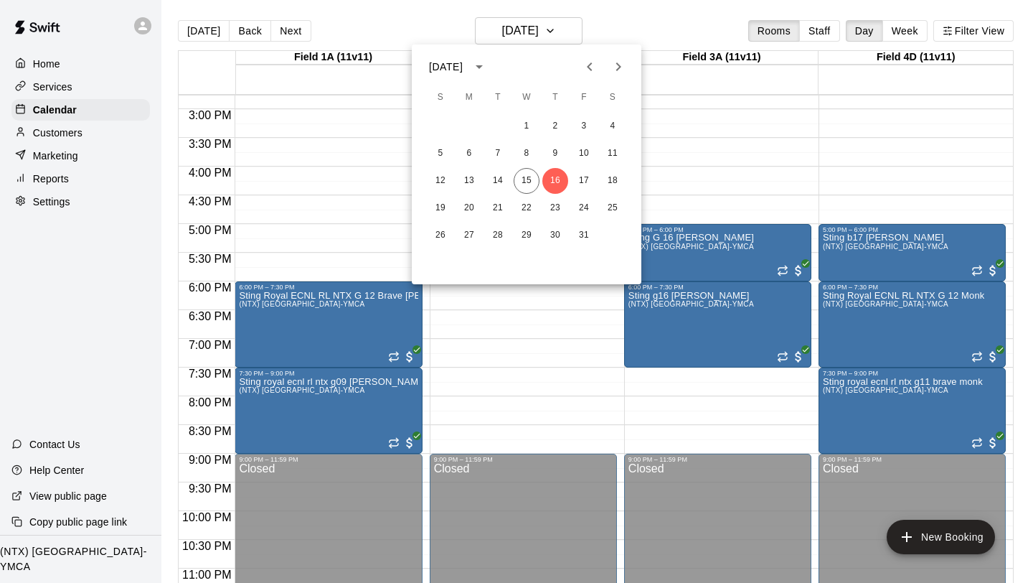
click at [370, 171] on div at bounding box center [516, 291] width 1033 height 583
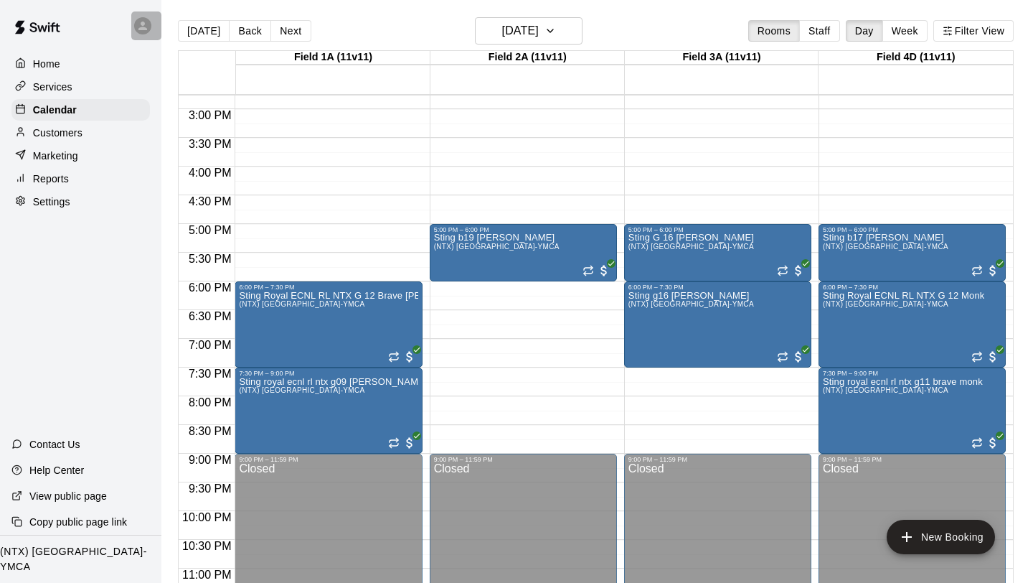
click at [141, 17] on div at bounding box center [142, 25] width 17 height 17
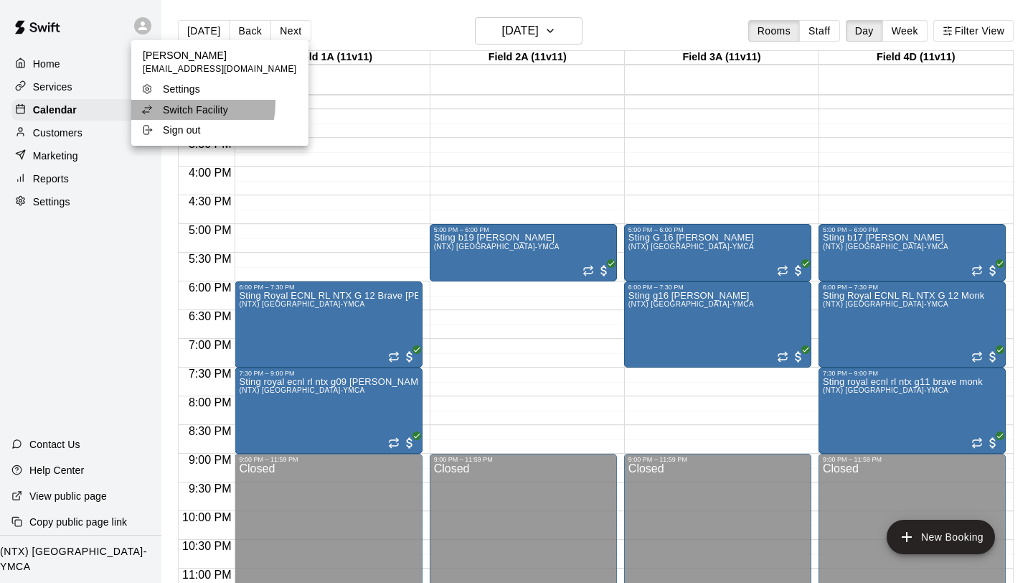
click at [189, 103] on p "Switch Facility" at bounding box center [195, 110] width 65 height 14
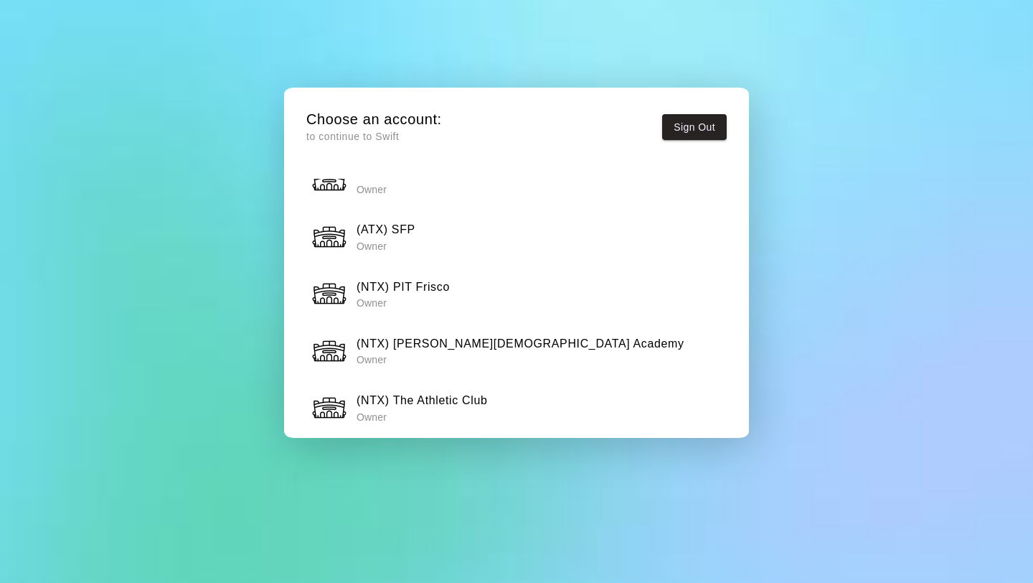
scroll to position [1398, 0]
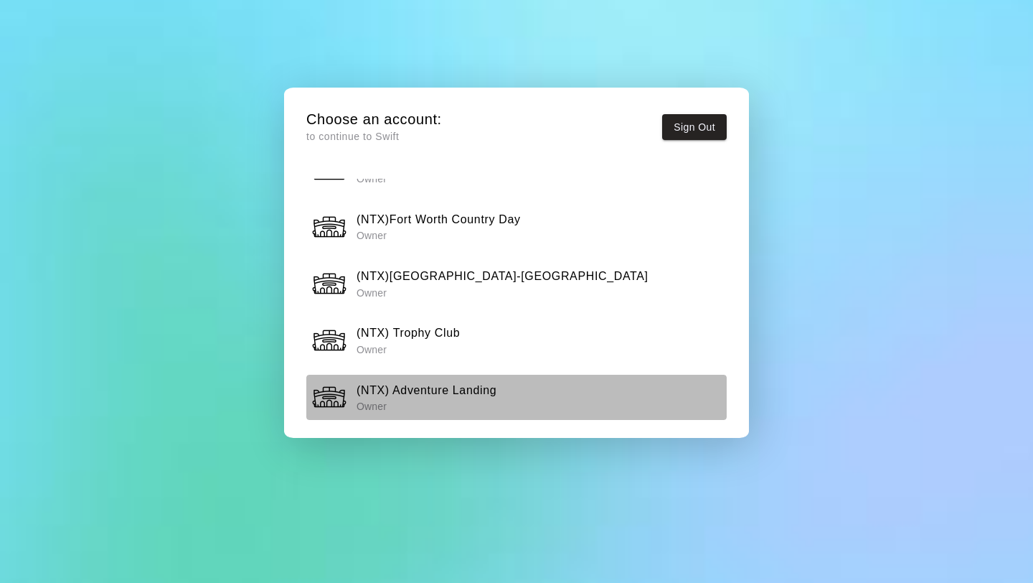
click at [421, 399] on p "Owner" at bounding box center [427, 406] width 140 height 14
